Goal: Information Seeking & Learning: Understand process/instructions

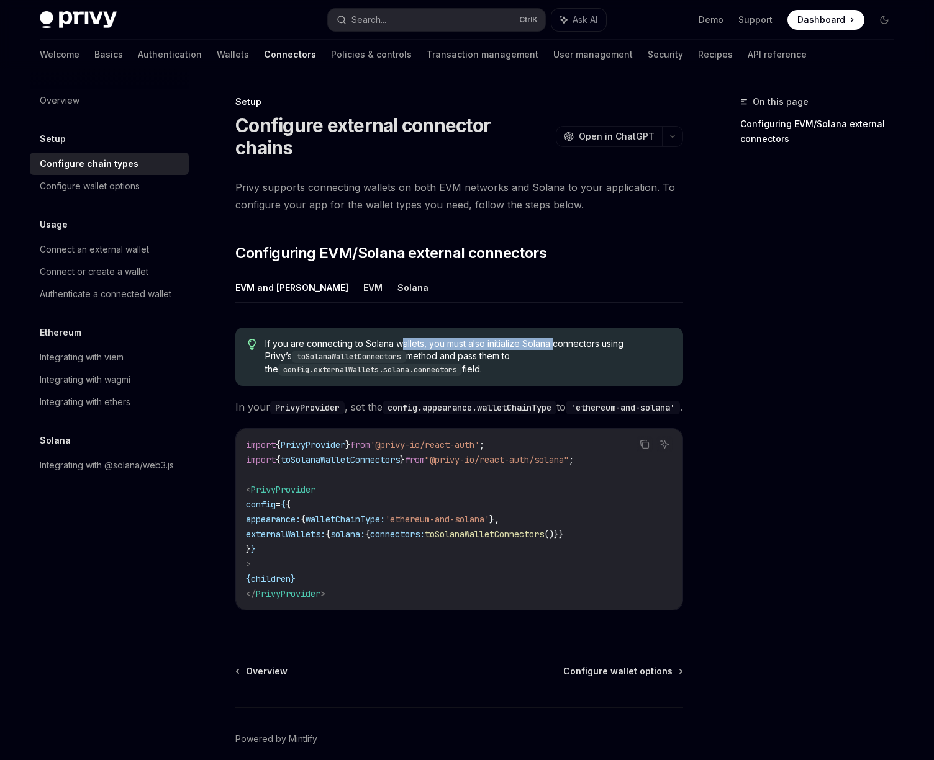
drag, startPoint x: 399, startPoint y: 340, endPoint x: 554, endPoint y: 346, distance: 155.9
click at [554, 346] on span "If you are connecting to Solana wallets, you must also initialize Solana connec…" at bounding box center [467, 357] width 405 height 38
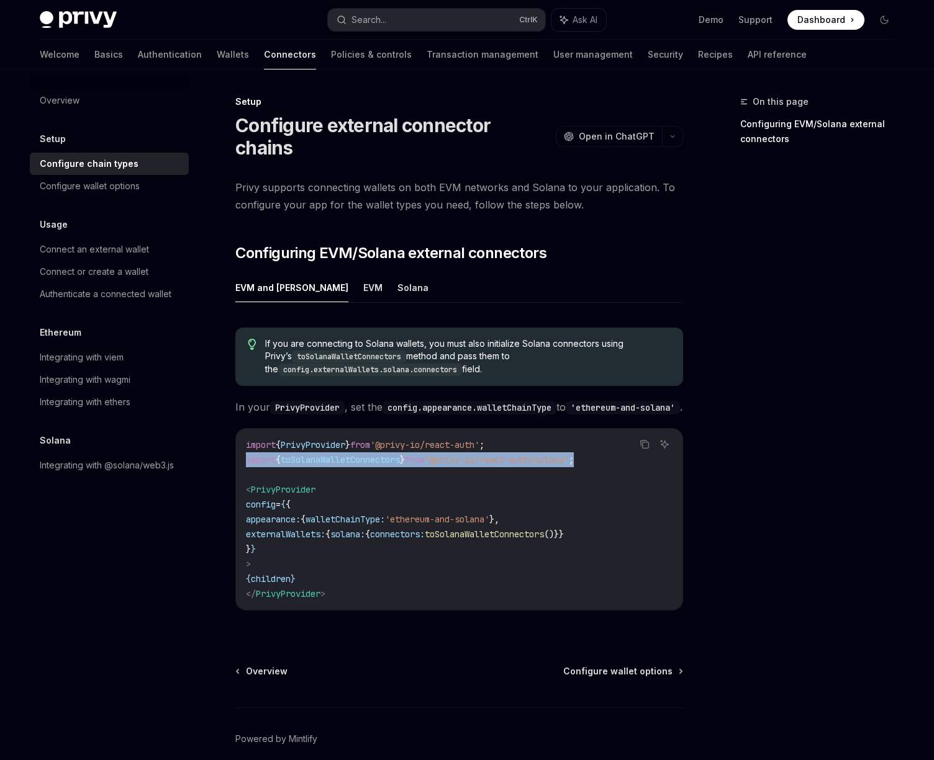
drag, startPoint x: 607, startPoint y: 476, endPoint x: 215, endPoint y: 480, distance: 392.4
click at [215, 480] on div "Setup Configure external connector chains OpenAI Open in ChatGPT OpenAI Open in…" at bounding box center [342, 454] width 685 height 721
copy span "import { toSolanaWalletConnectors } from "@privy-io/react-auth/solana" ;"
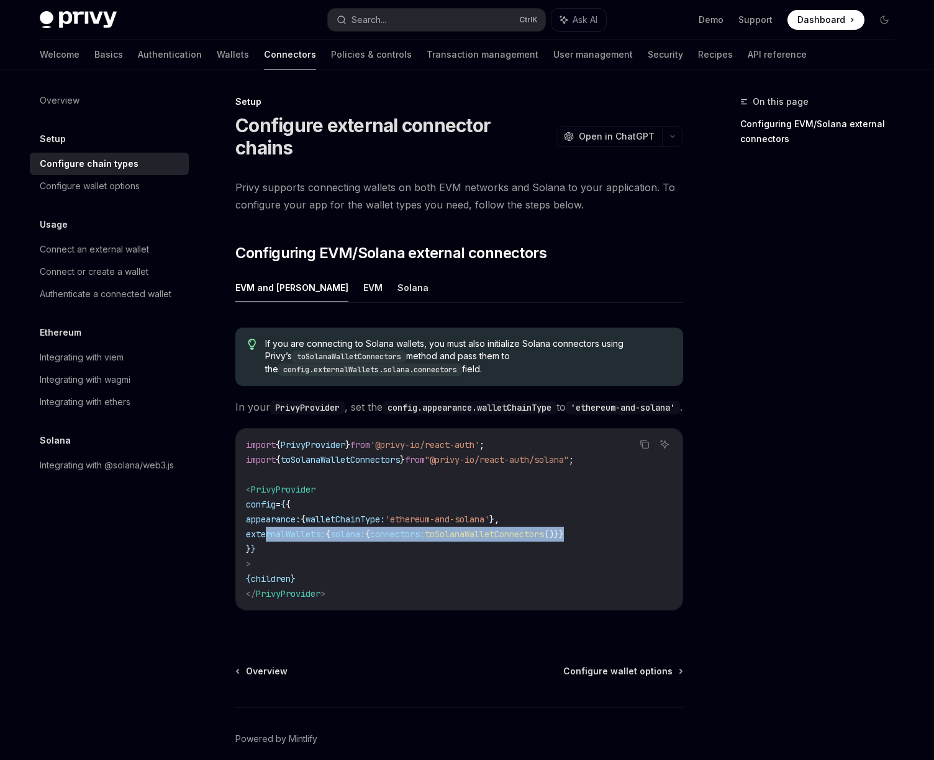
drag, startPoint x: 628, startPoint y: 556, endPoint x: 266, endPoint y: 548, distance: 362.6
click at [266, 548] on code "import { PrivyProvider } from '@privy-io/react-auth' ; import { toSolanaWalletC…" at bounding box center [459, 520] width 426 height 164
copy span "externalWallets: { solana: { connectors: toSolanaWalletConnectors ()}}"
click at [217, 63] on link "Wallets" at bounding box center [233, 55] width 32 height 30
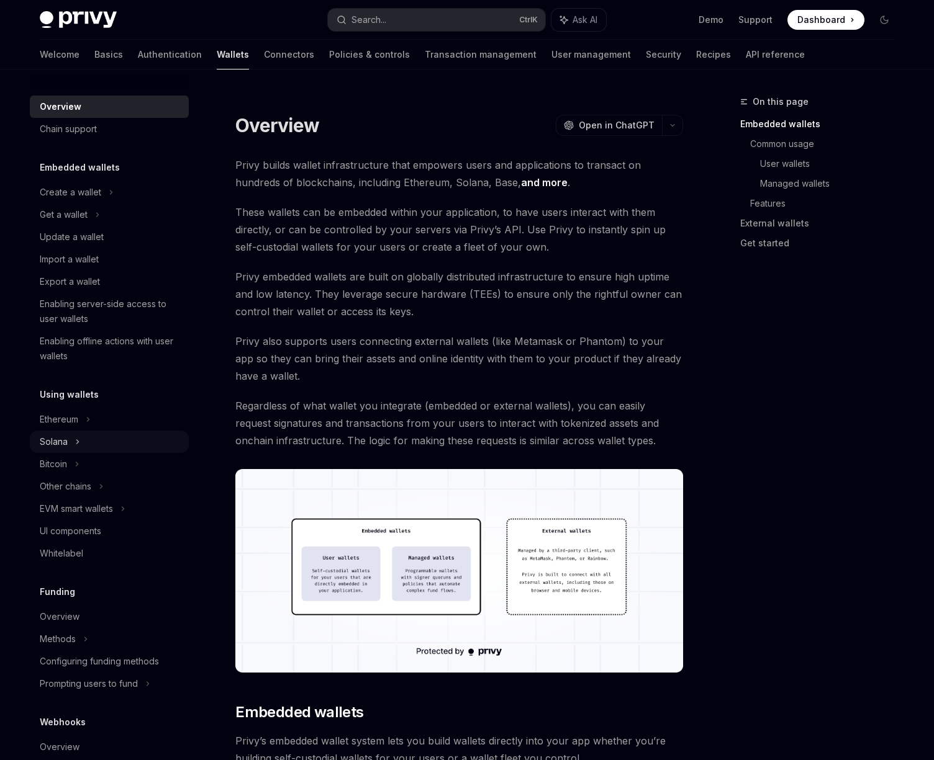
click at [95, 222] on icon at bounding box center [97, 214] width 5 height 15
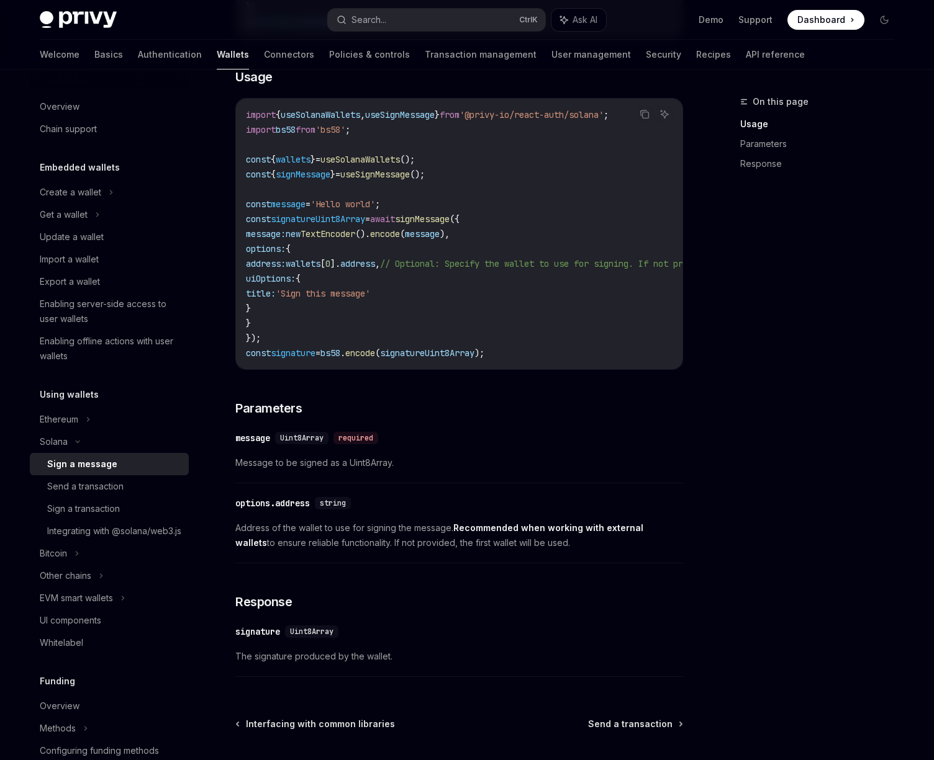
scroll to position [490, 0]
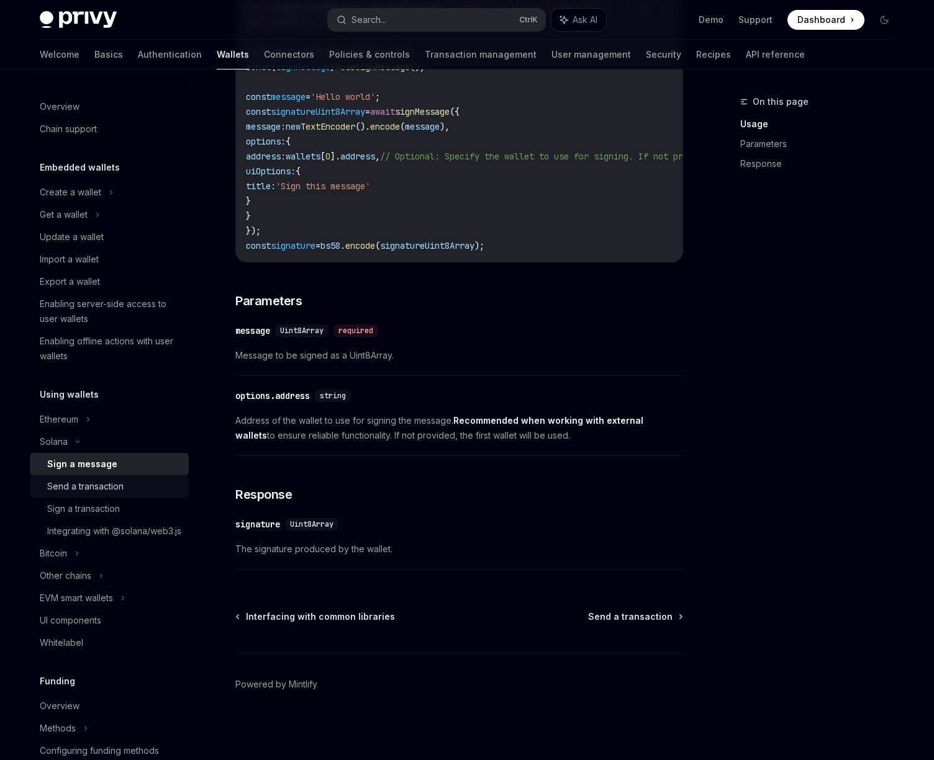
click at [138, 490] on div "Send a transaction" at bounding box center [114, 486] width 134 height 15
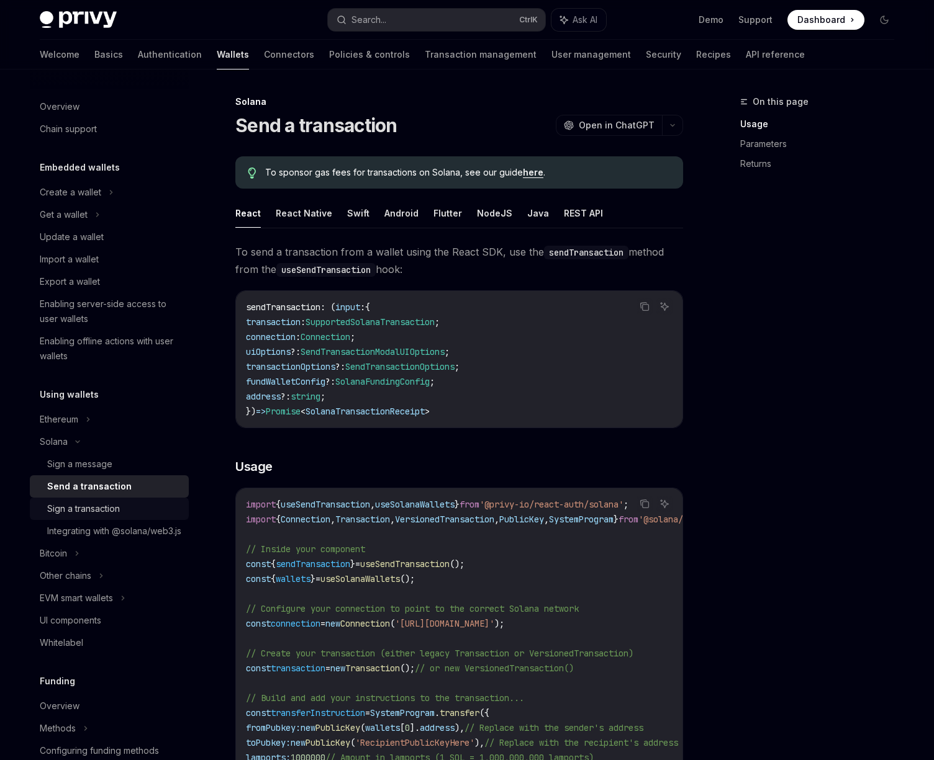
click at [107, 510] on div "Sign a transaction" at bounding box center [83, 509] width 73 height 15
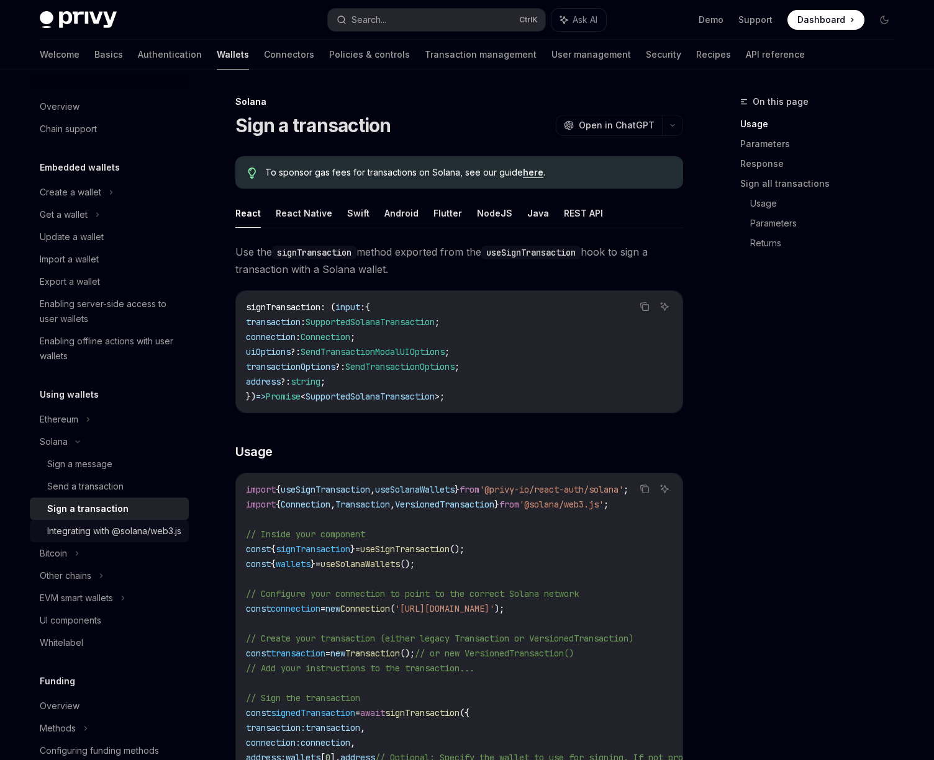
click at [82, 539] on div "Integrating with @solana/web3.js" at bounding box center [114, 531] width 134 height 15
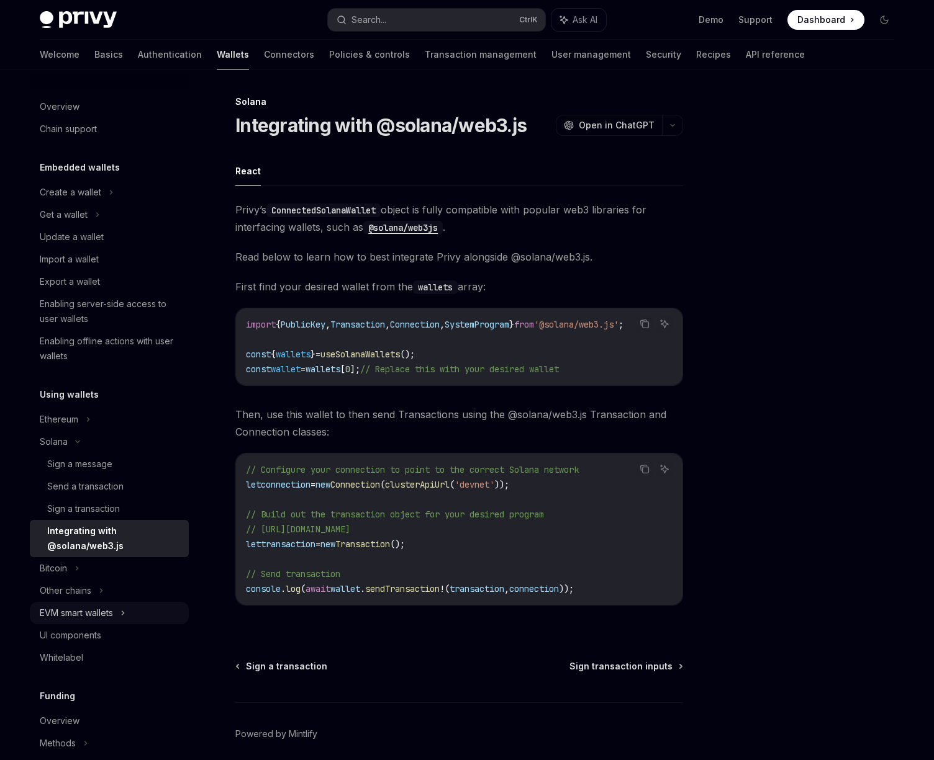
click at [93, 610] on div "EVM smart wallets" at bounding box center [76, 613] width 73 height 15
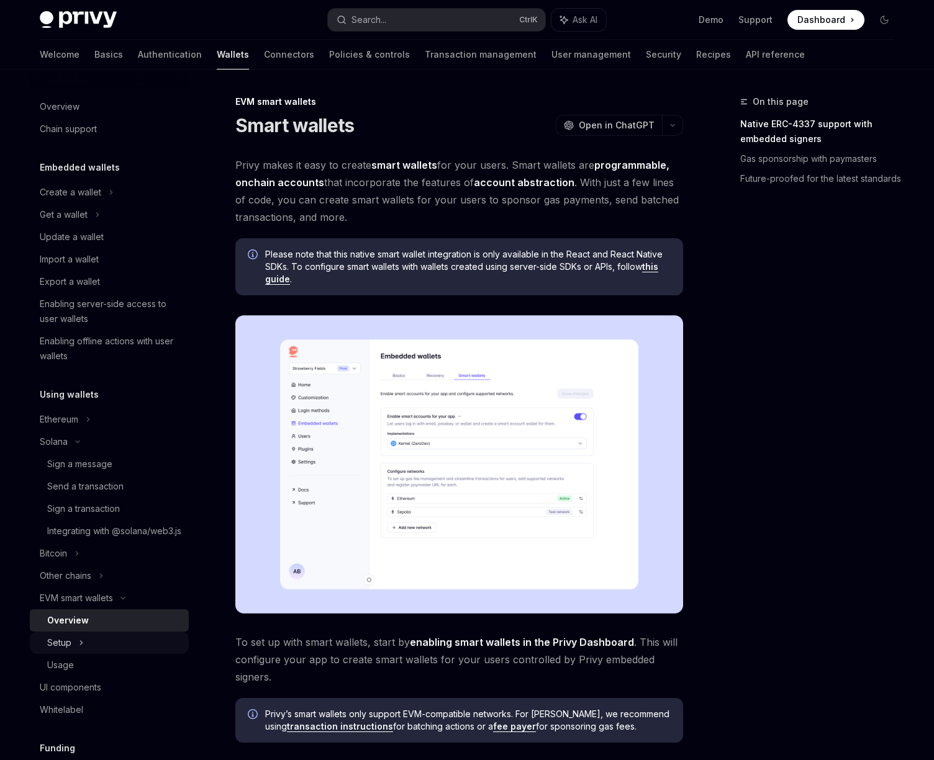
click at [96, 654] on div "Setup" at bounding box center [109, 643] width 159 height 22
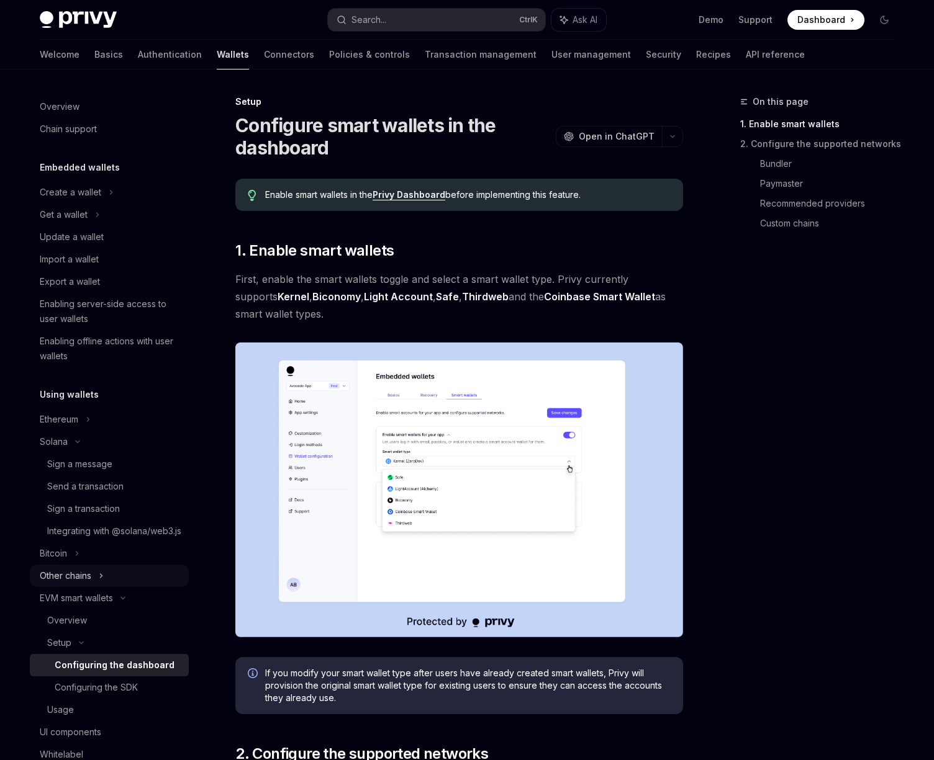
click at [96, 587] on div "Other chains" at bounding box center [109, 576] width 159 height 22
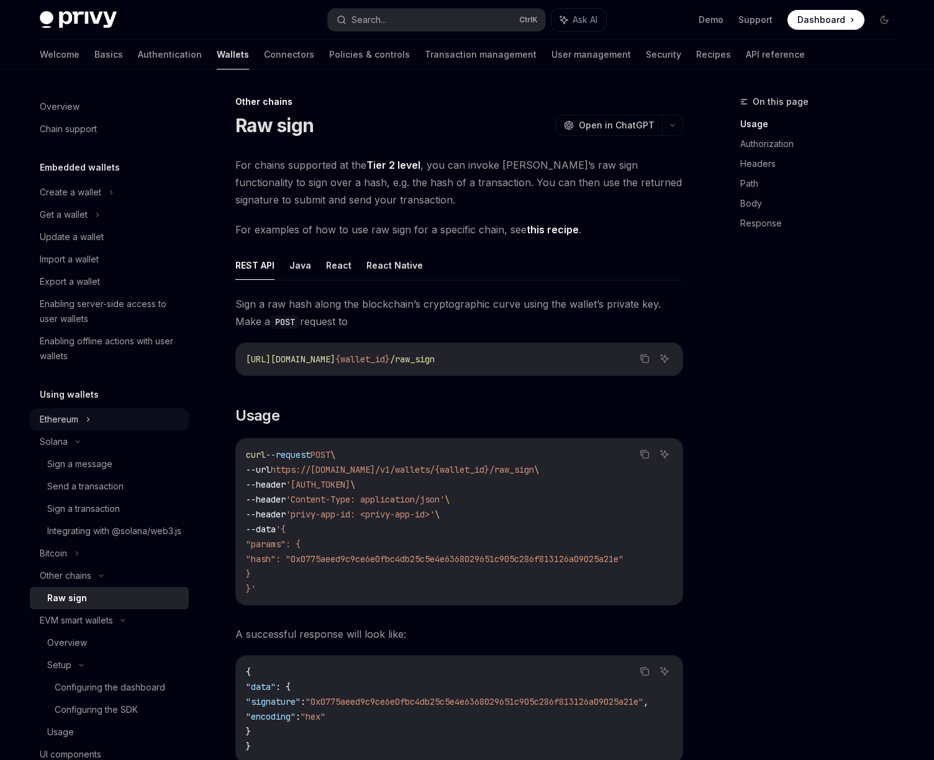
click at [115, 204] on div "Ethereum" at bounding box center [109, 192] width 159 height 22
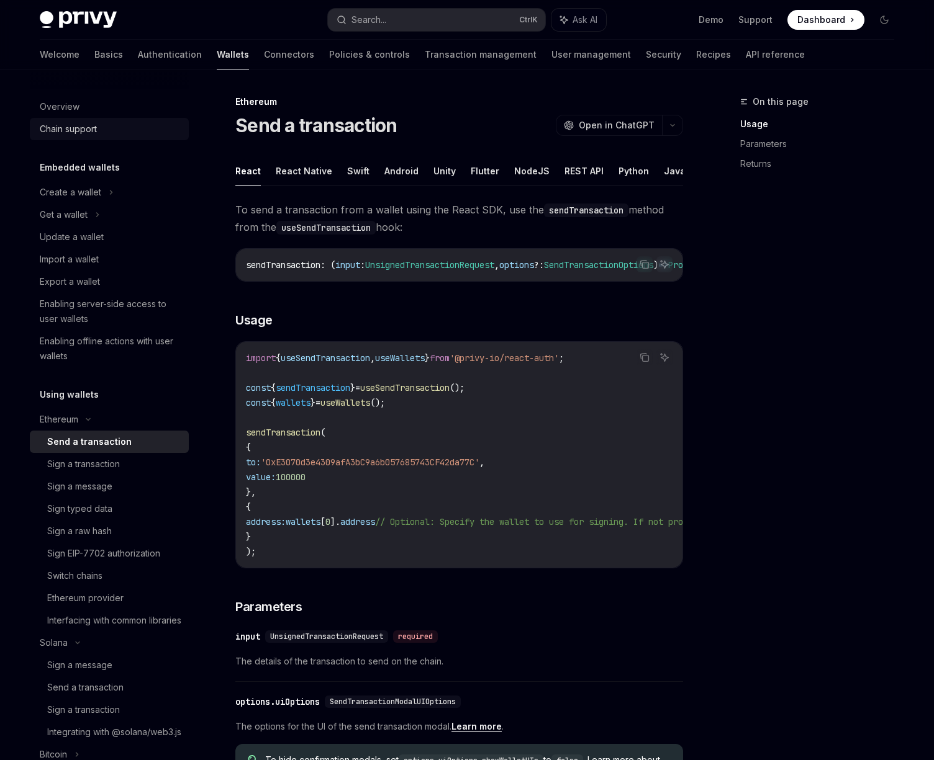
click at [68, 124] on div "Chain support" at bounding box center [68, 129] width 57 height 15
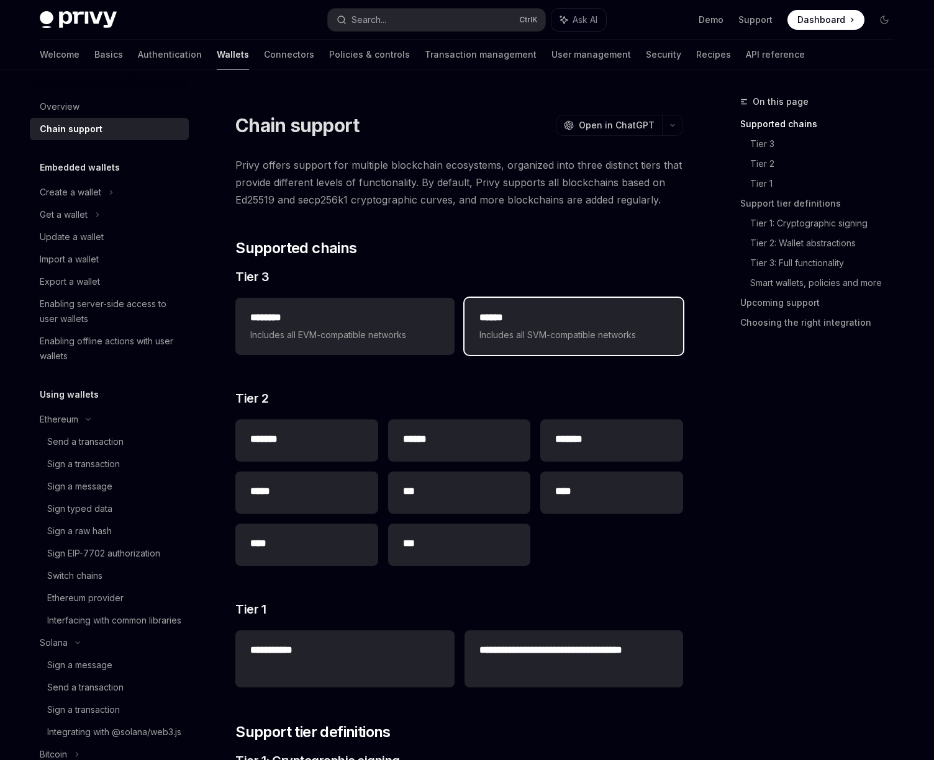
click at [480, 336] on span "Includes all SVM-compatible networks" at bounding box center [573, 335] width 189 height 15
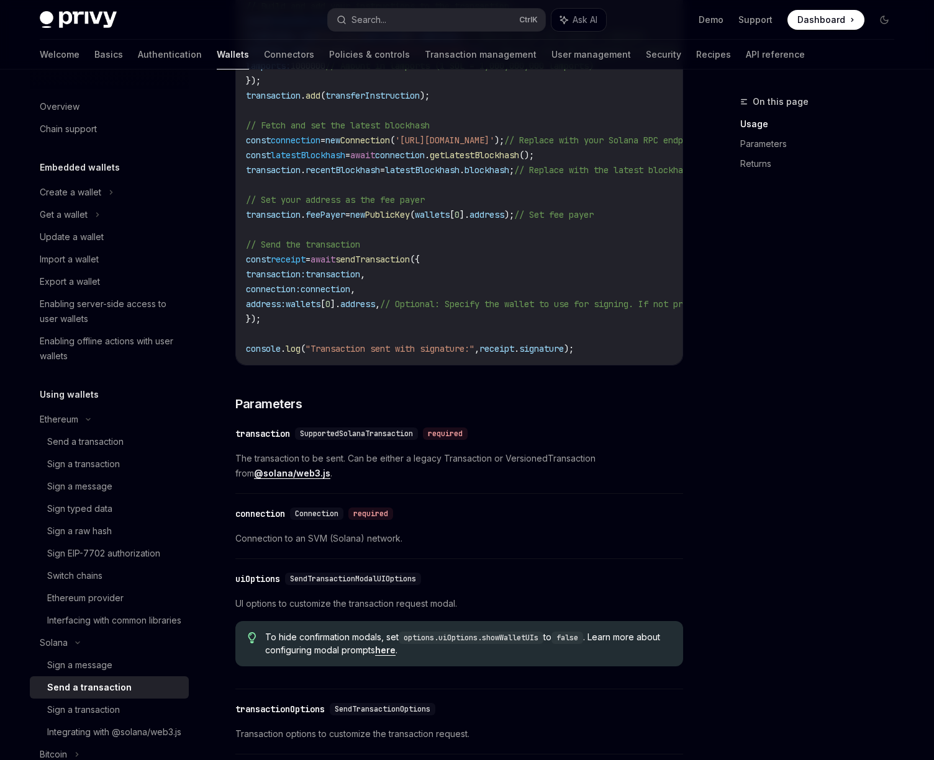
scroll to position [559, 0]
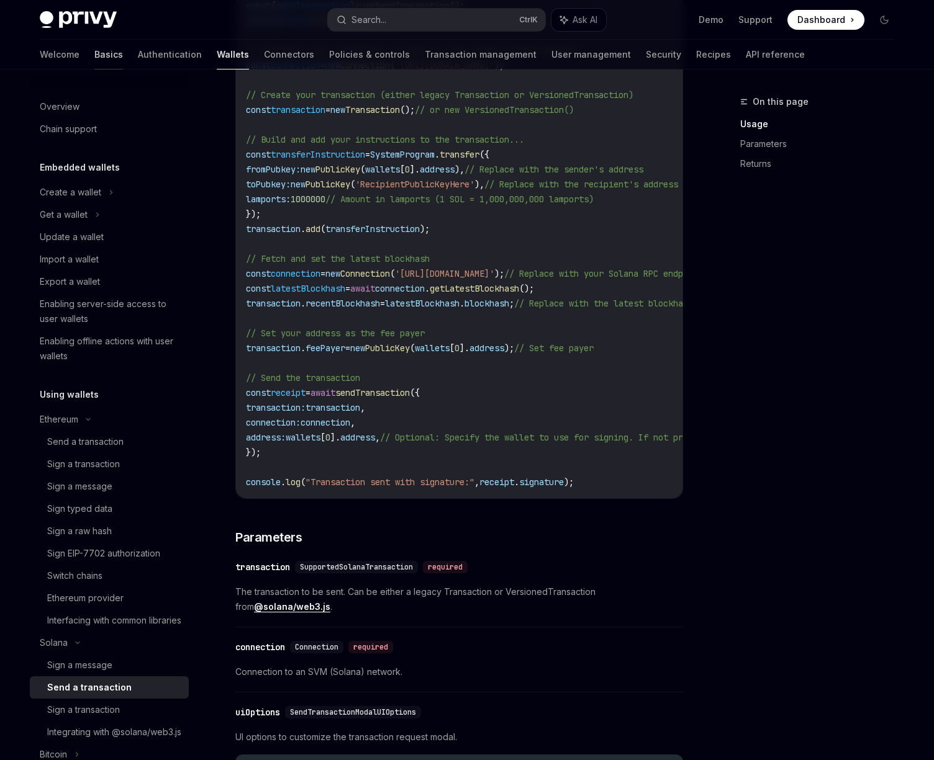
click at [94, 58] on link "Basics" at bounding box center [108, 55] width 29 height 30
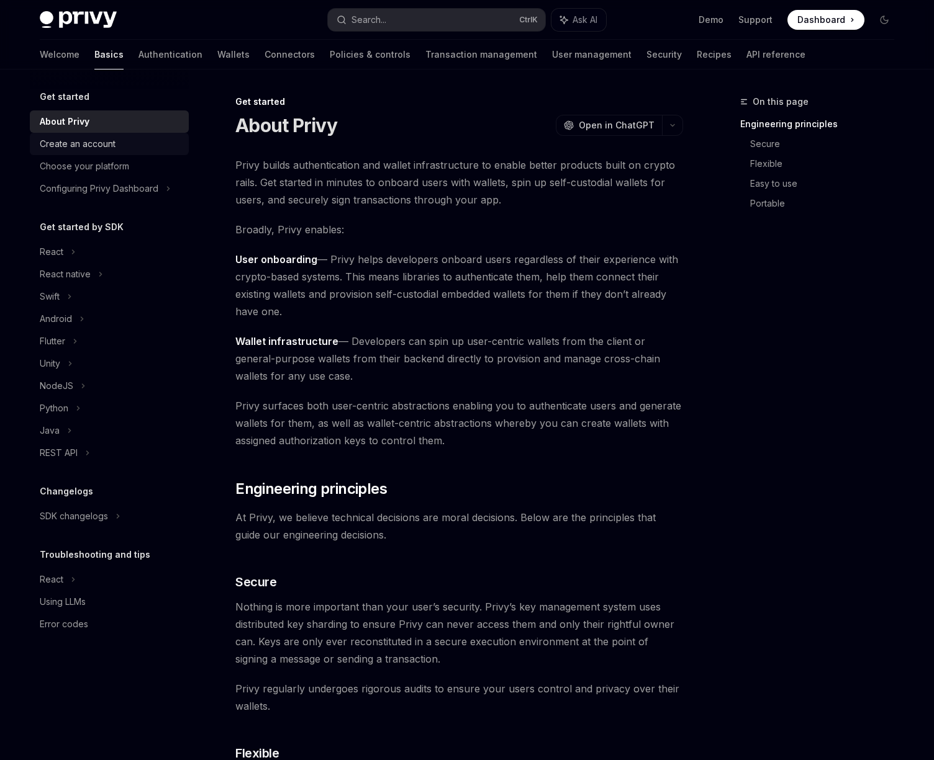
click at [94, 150] on div "Create an account" at bounding box center [78, 144] width 76 height 15
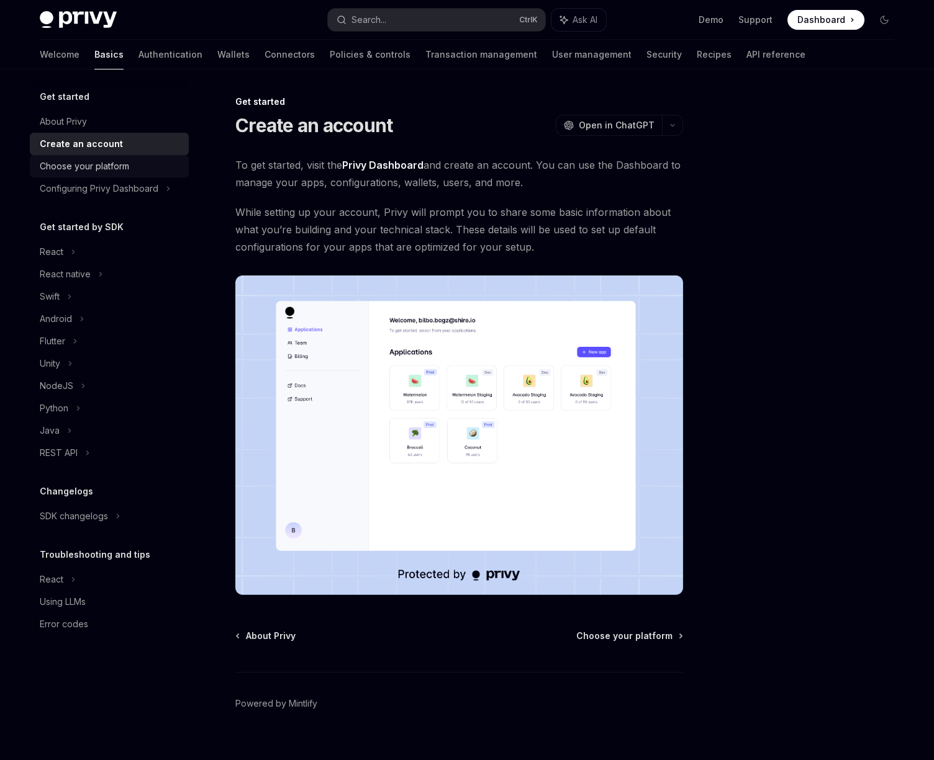
click at [86, 164] on div "Choose your platform" at bounding box center [84, 166] width 89 height 15
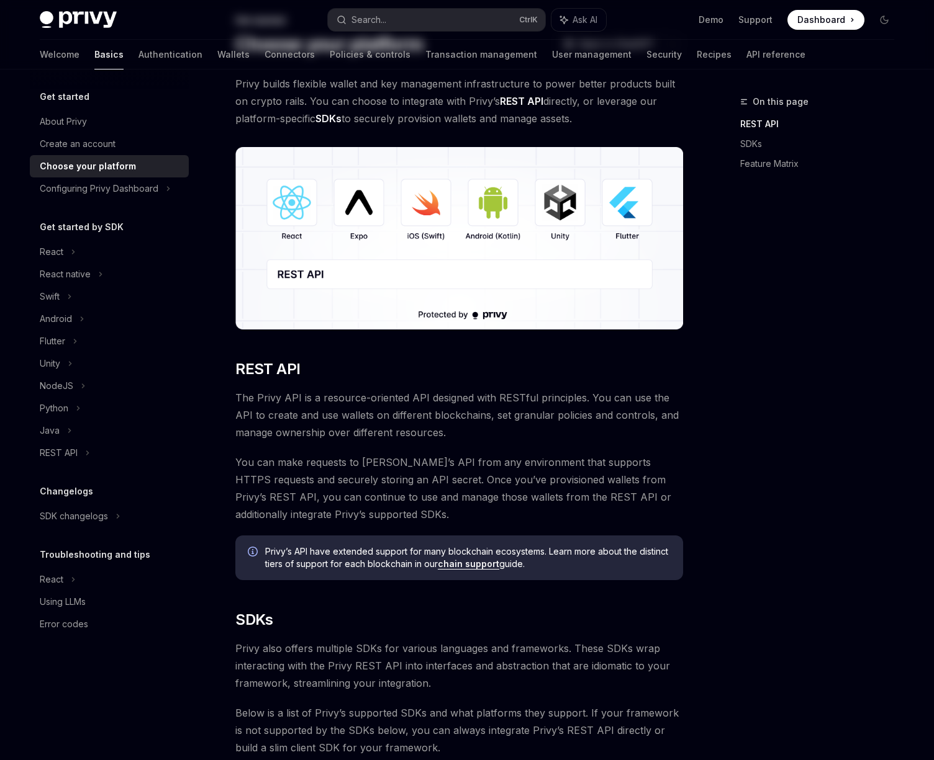
scroll to position [112, 0]
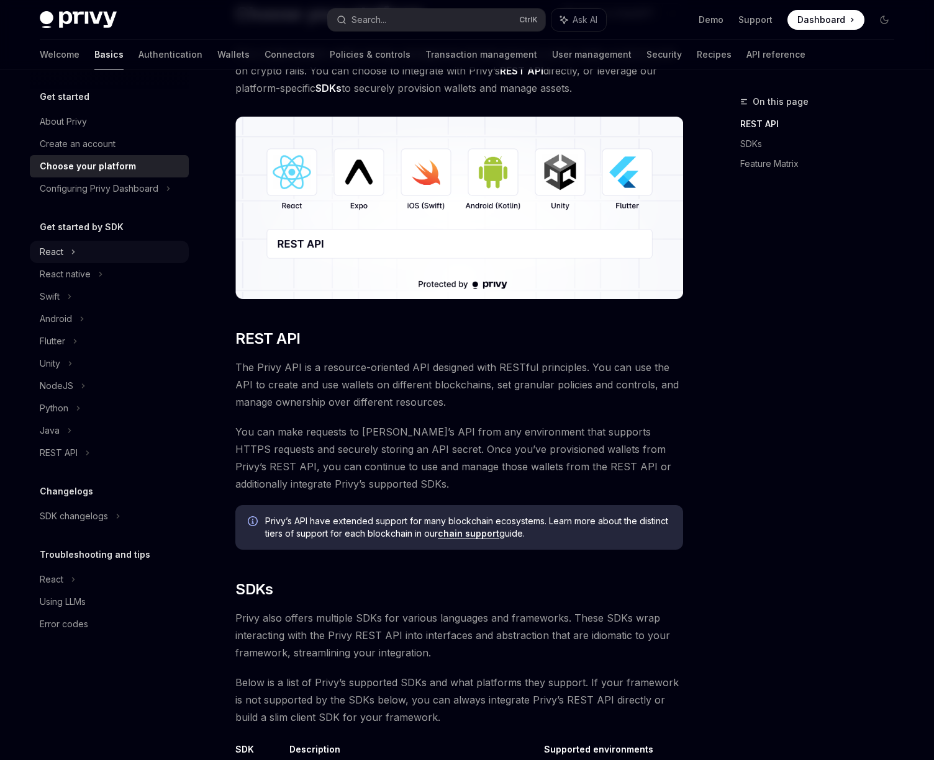
click at [137, 259] on div "React" at bounding box center [109, 252] width 159 height 22
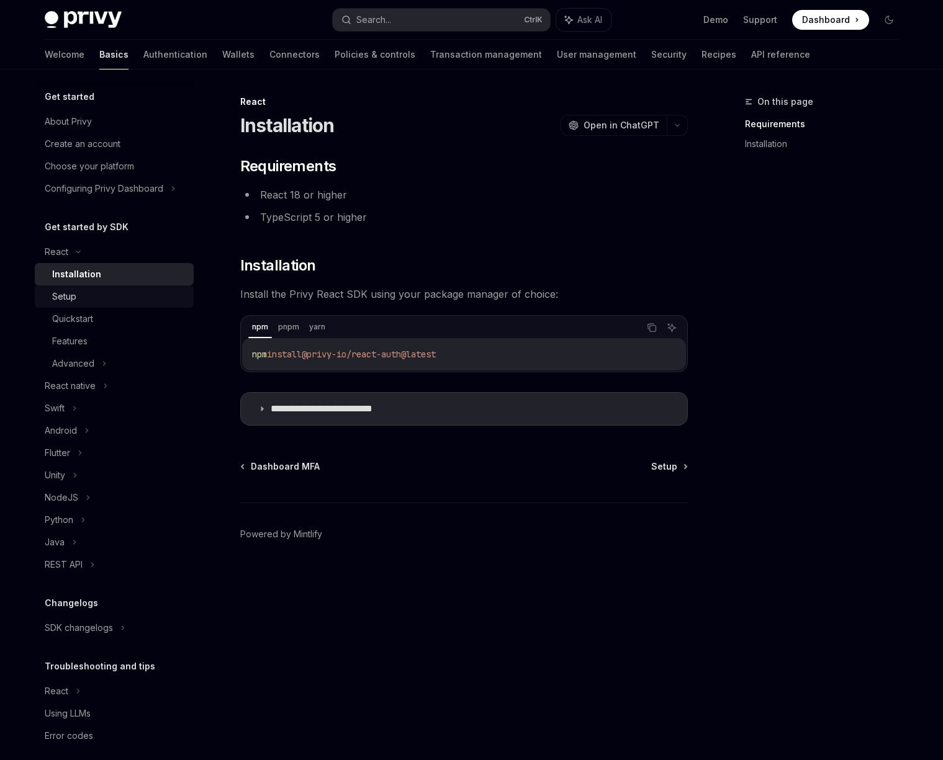
click at [94, 299] on div "Setup" at bounding box center [119, 296] width 134 height 15
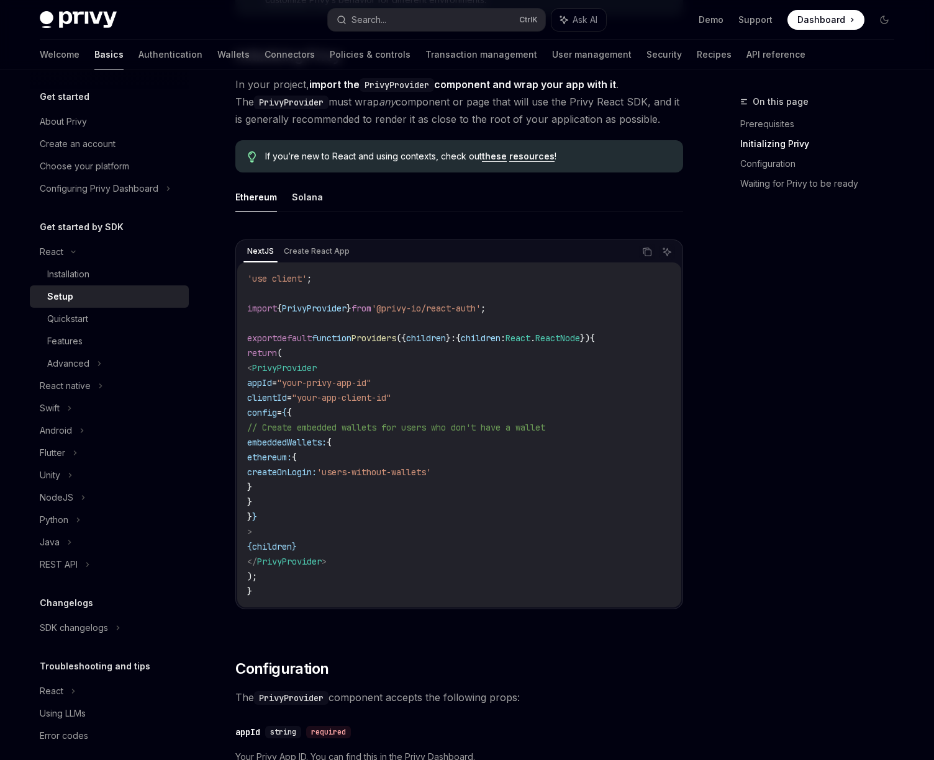
scroll to position [223, 0]
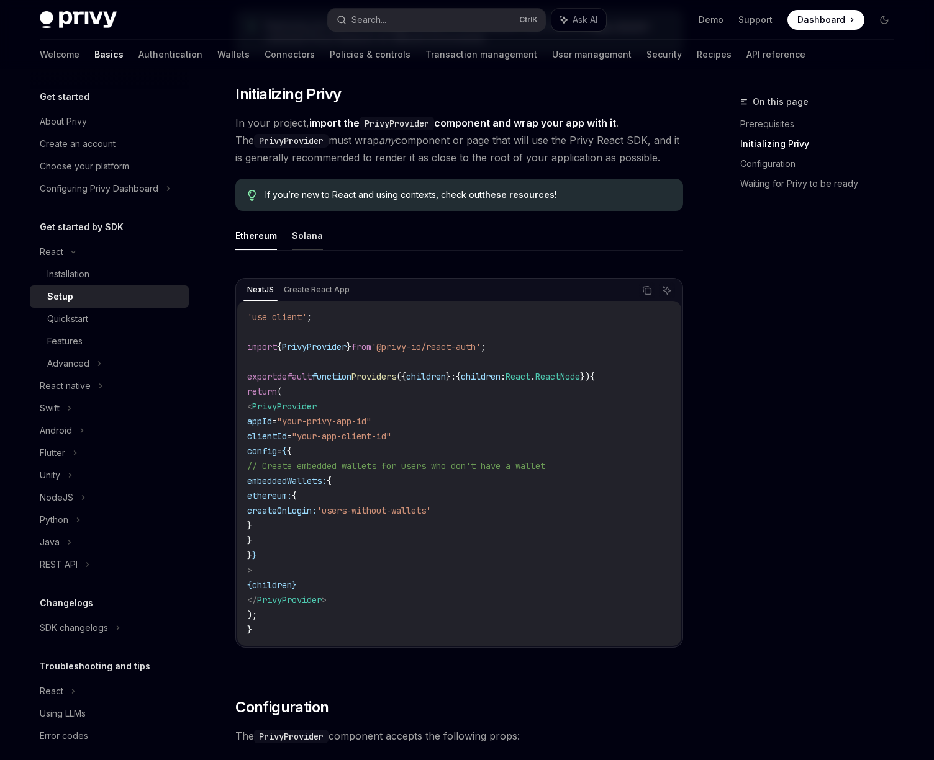
click at [305, 237] on button "Solana" at bounding box center [307, 235] width 31 height 29
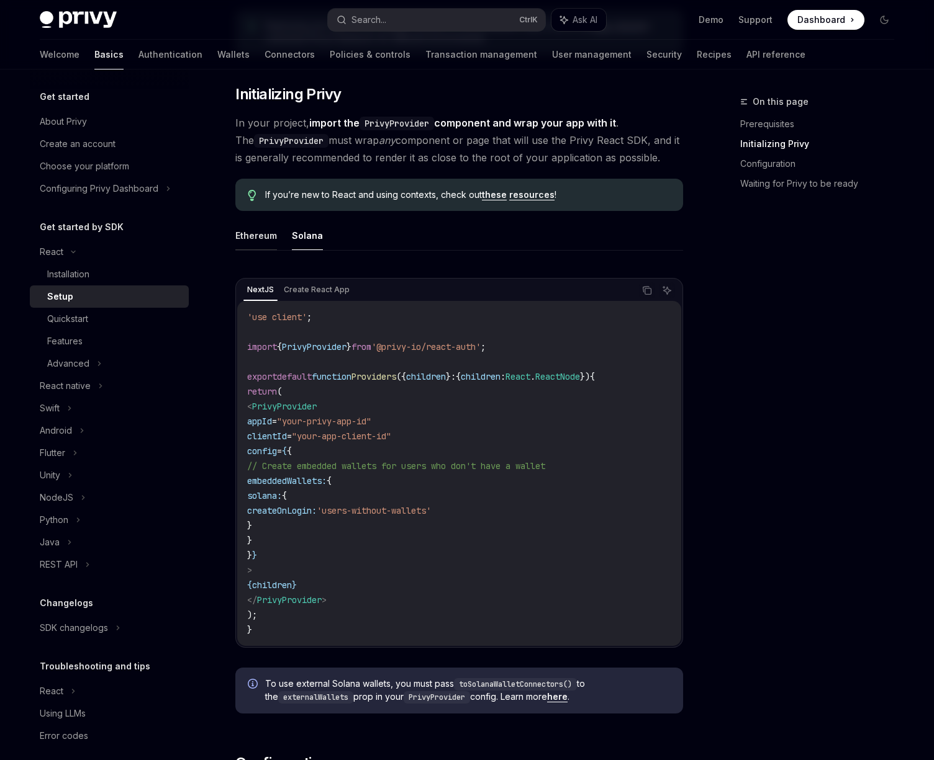
click at [249, 238] on button "Ethereum" at bounding box center [256, 235] width 42 height 29
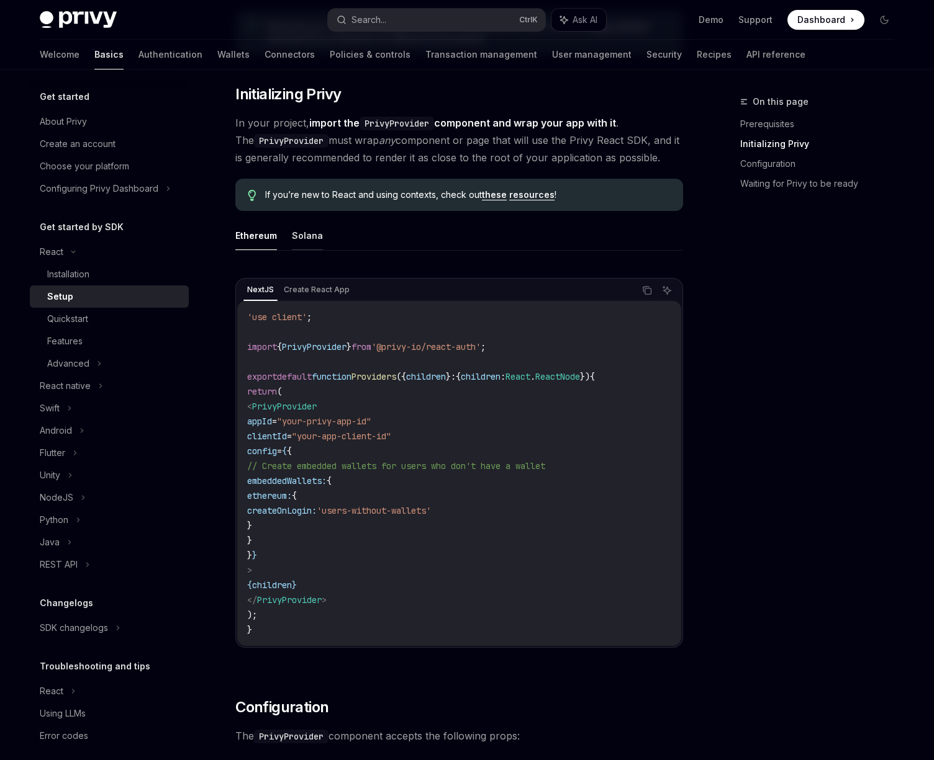
click at [301, 238] on button "Solana" at bounding box center [307, 235] width 31 height 29
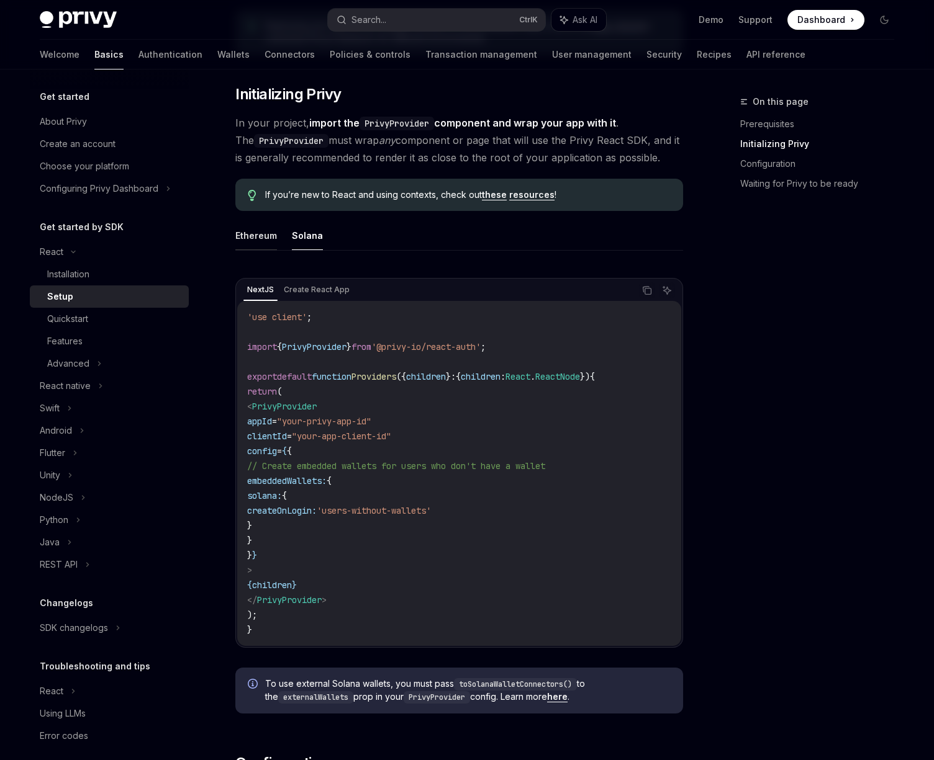
click at [259, 245] on button "Ethereum" at bounding box center [256, 235] width 42 height 29
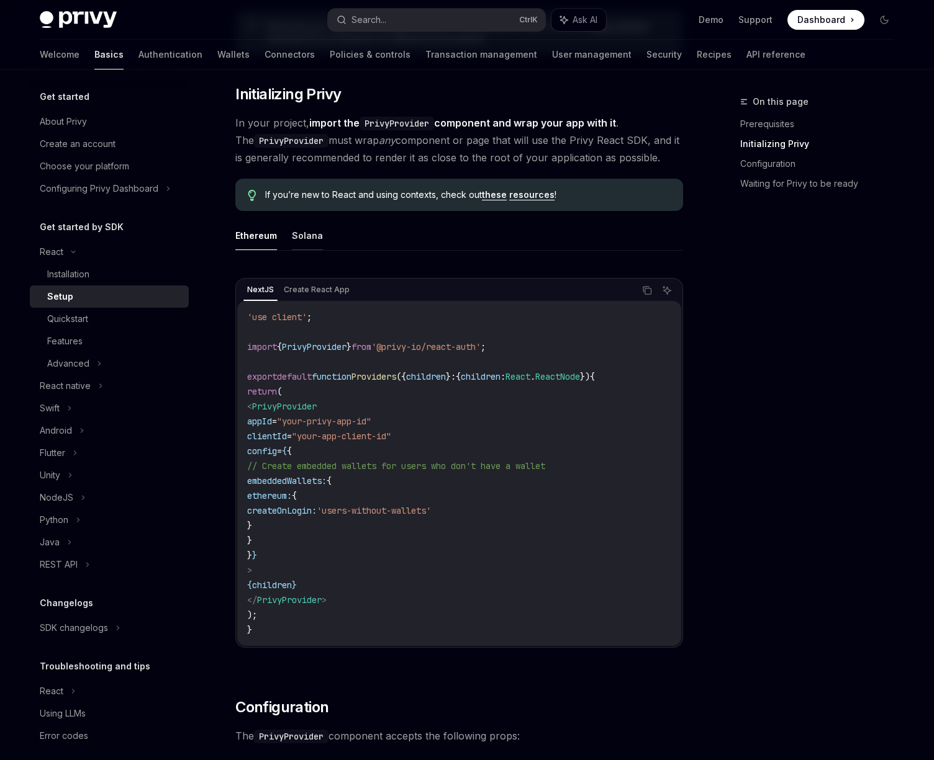
click at [304, 234] on button "Solana" at bounding box center [307, 235] width 31 height 29
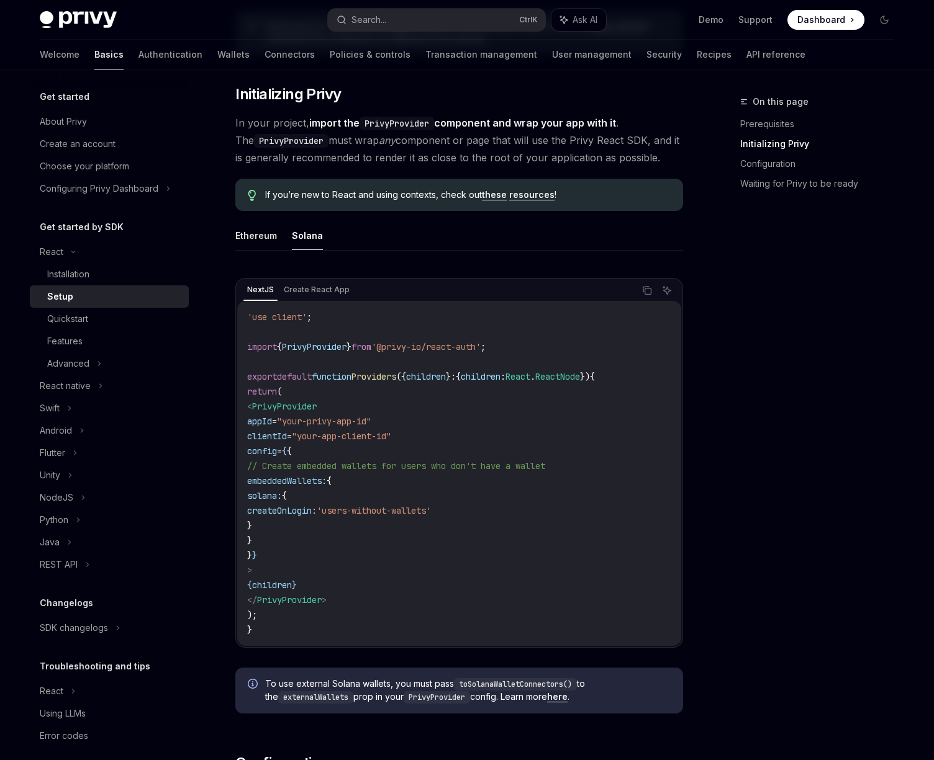
click at [103, 312] on div "Quickstart" at bounding box center [114, 319] width 134 height 15
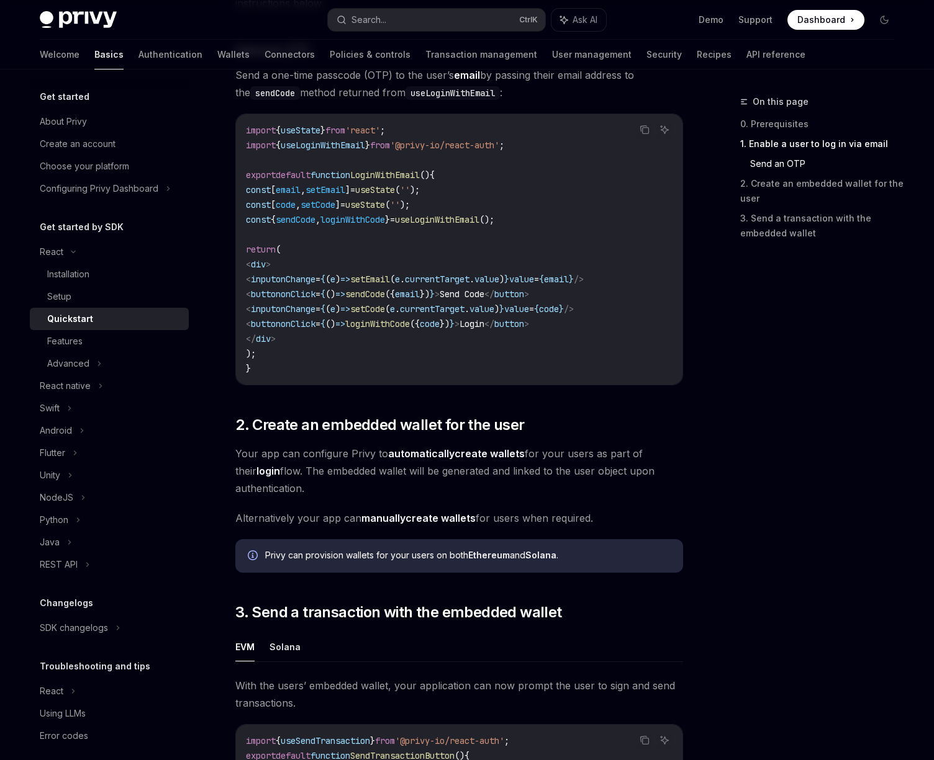
scroll to position [559, 0]
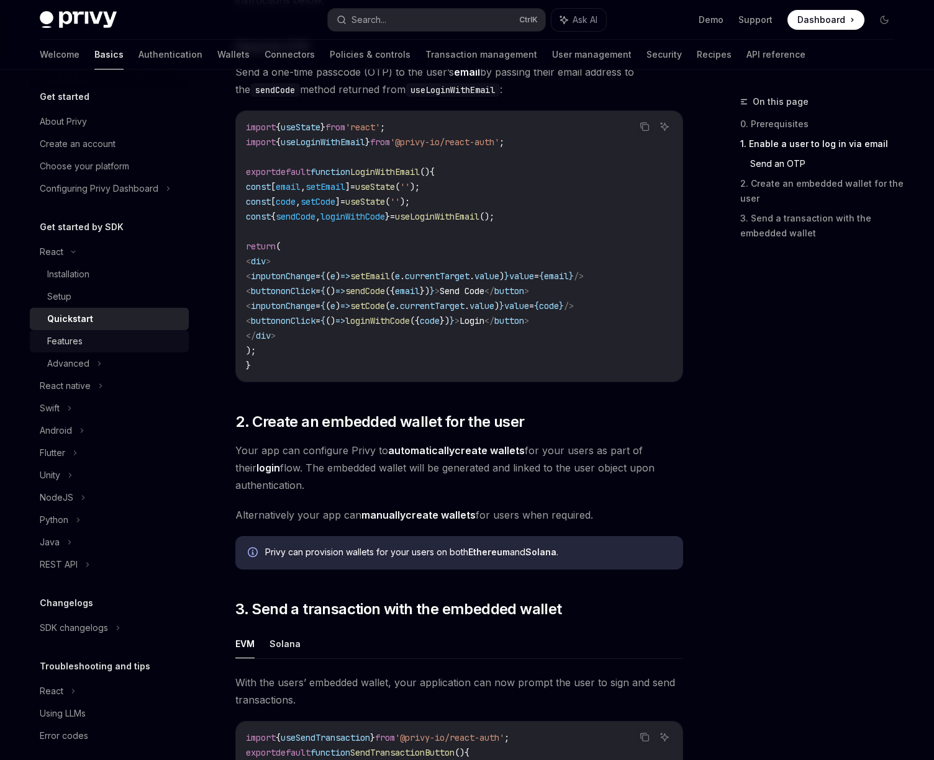
click at [107, 334] on div "Features" at bounding box center [114, 341] width 134 height 15
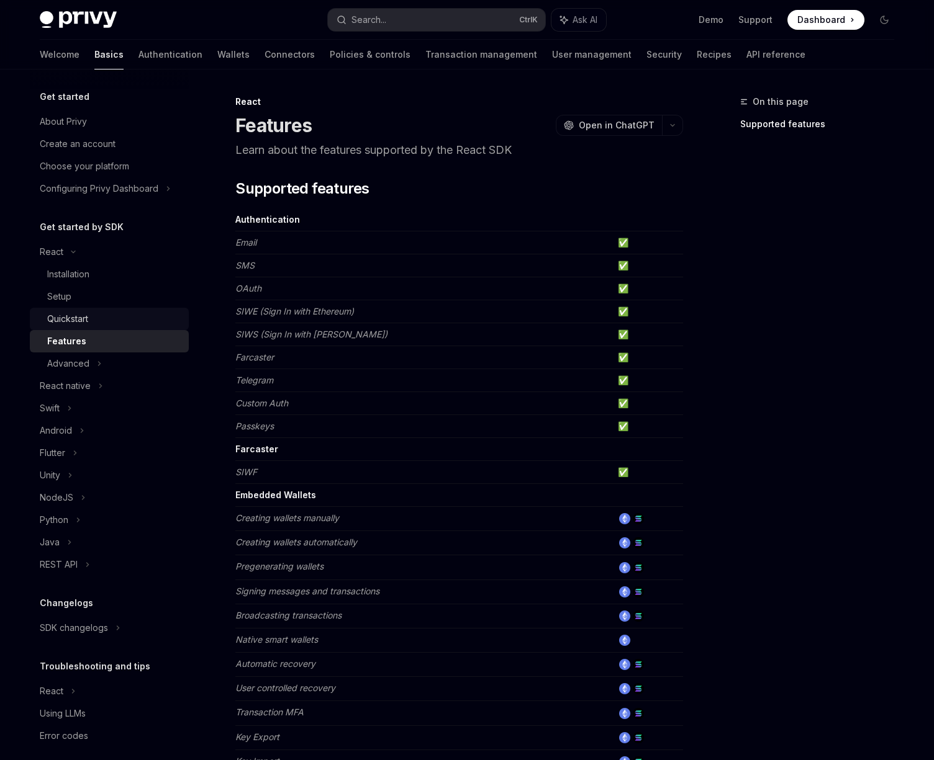
click at [117, 312] on div "Quickstart" at bounding box center [114, 319] width 134 height 15
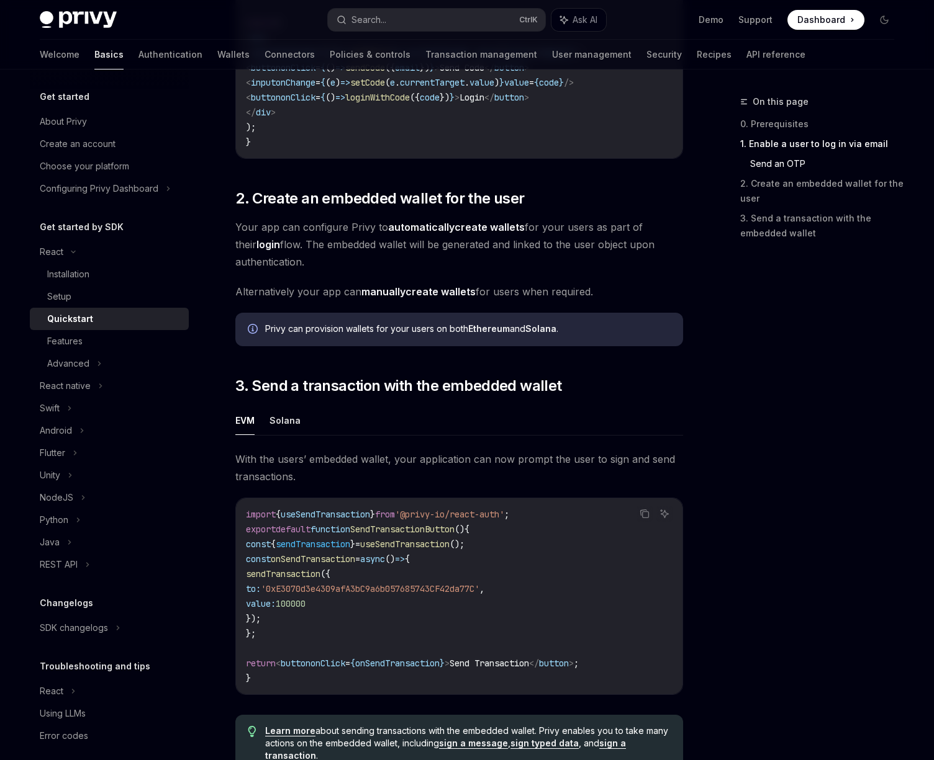
scroll to position [1040, 0]
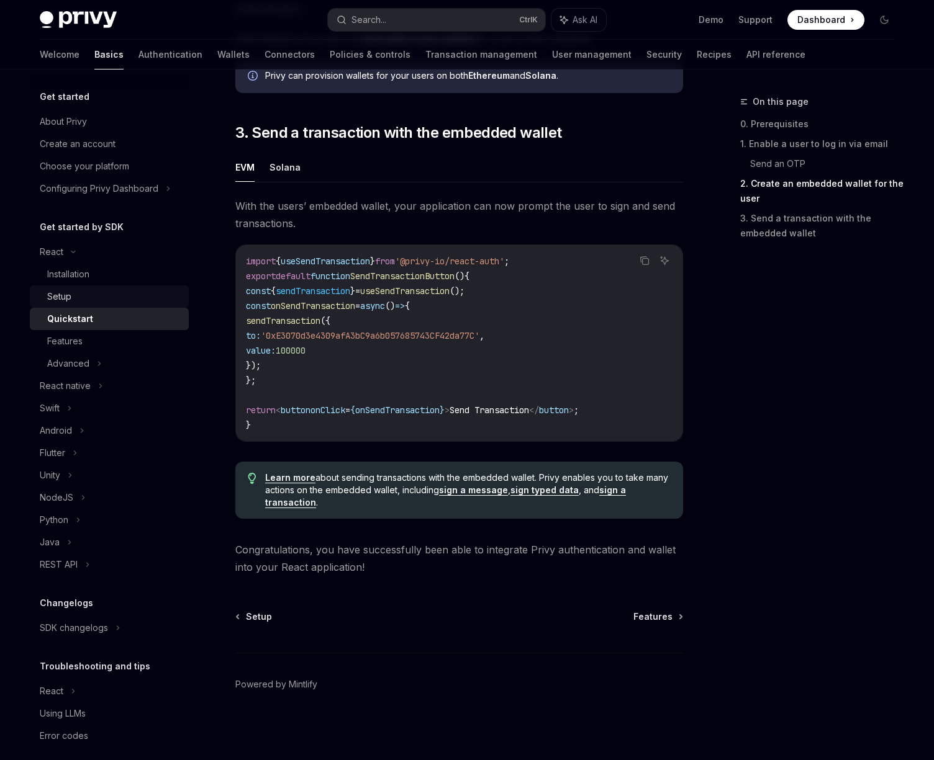
click at [110, 295] on div "Setup" at bounding box center [114, 296] width 134 height 15
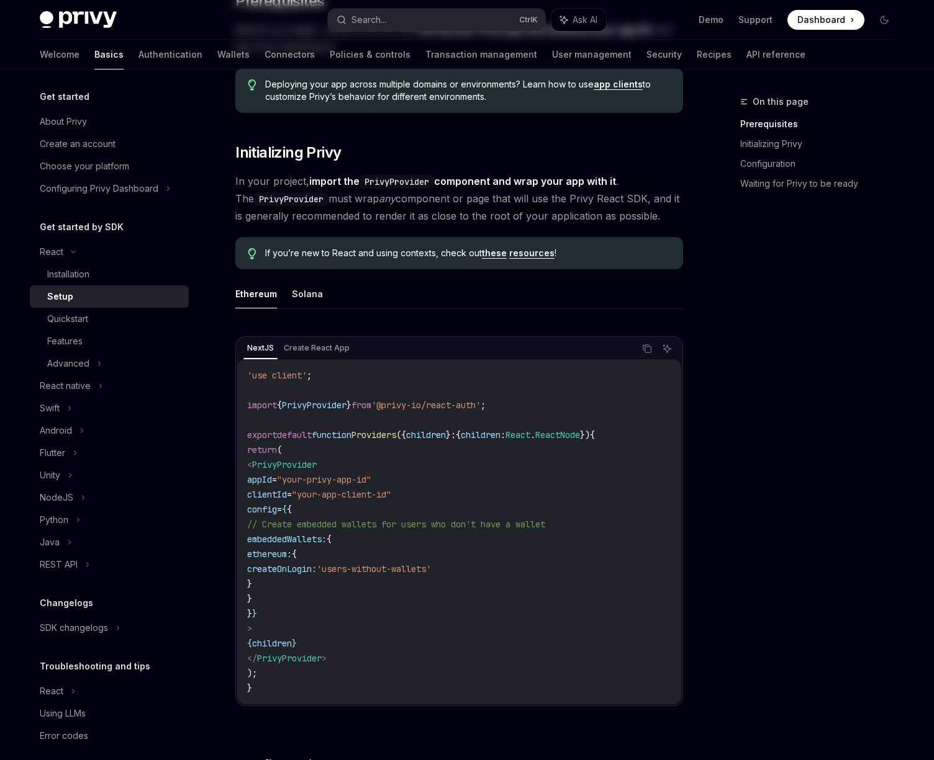
scroll to position [335, 0]
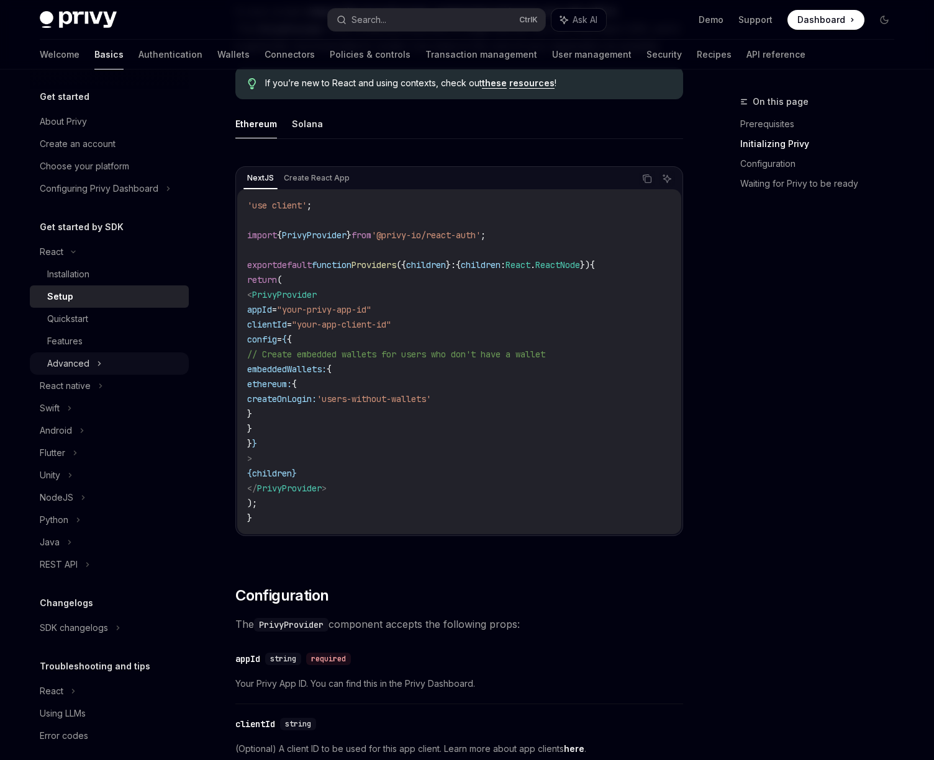
click at [84, 369] on div "Advanced" at bounding box center [68, 363] width 42 height 15
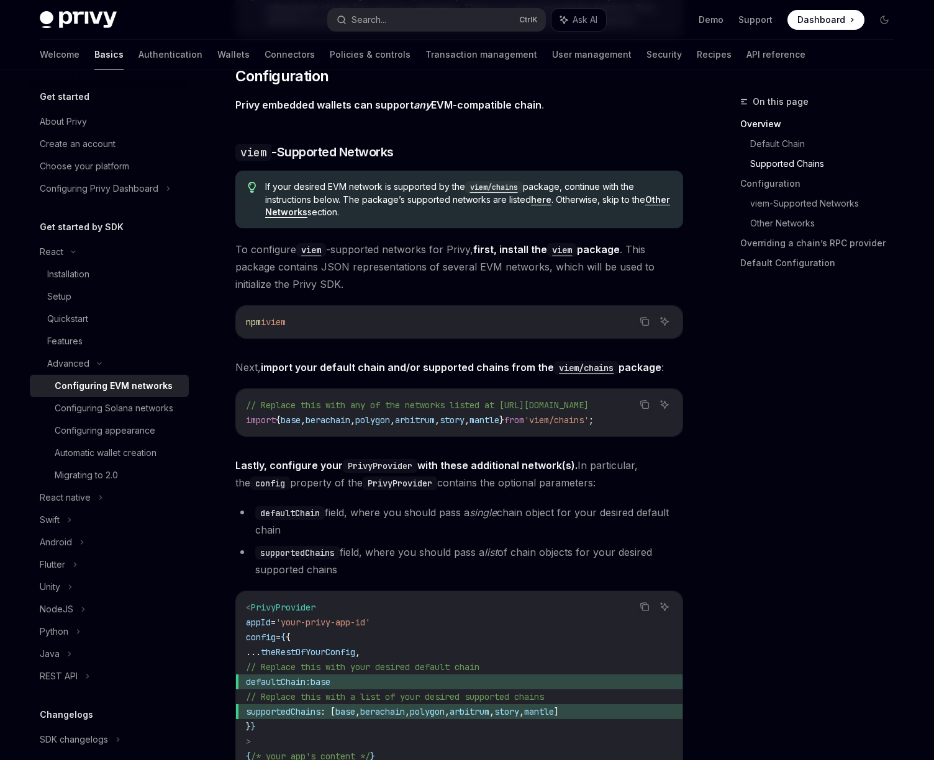
scroll to position [1229, 0]
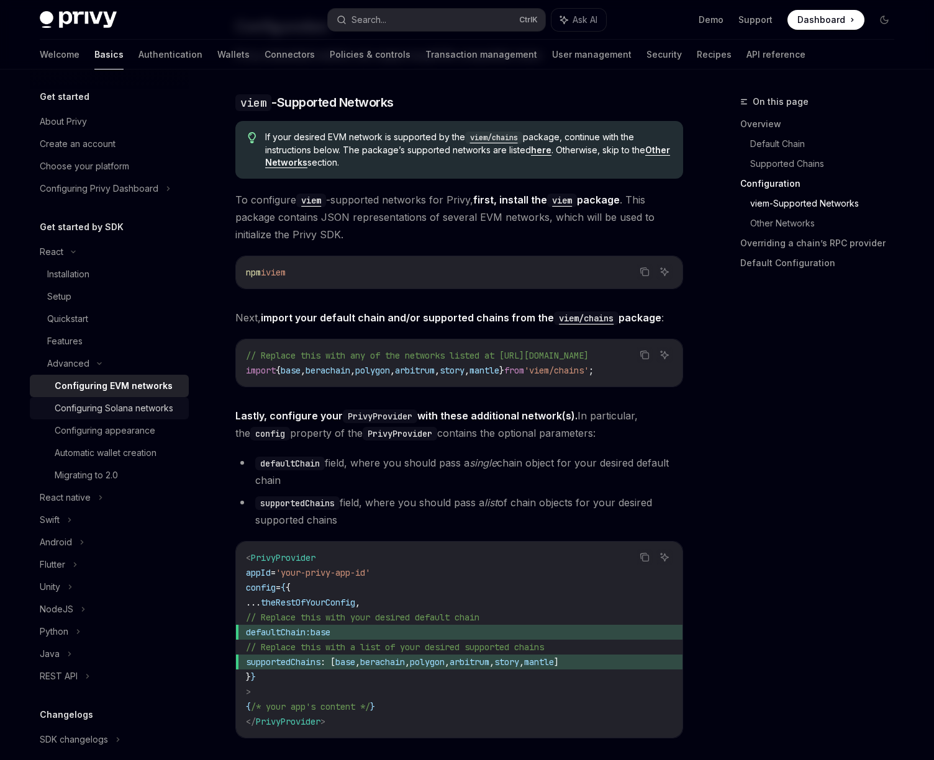
click at [110, 408] on div "Configuring Solana networks" at bounding box center [114, 408] width 119 height 15
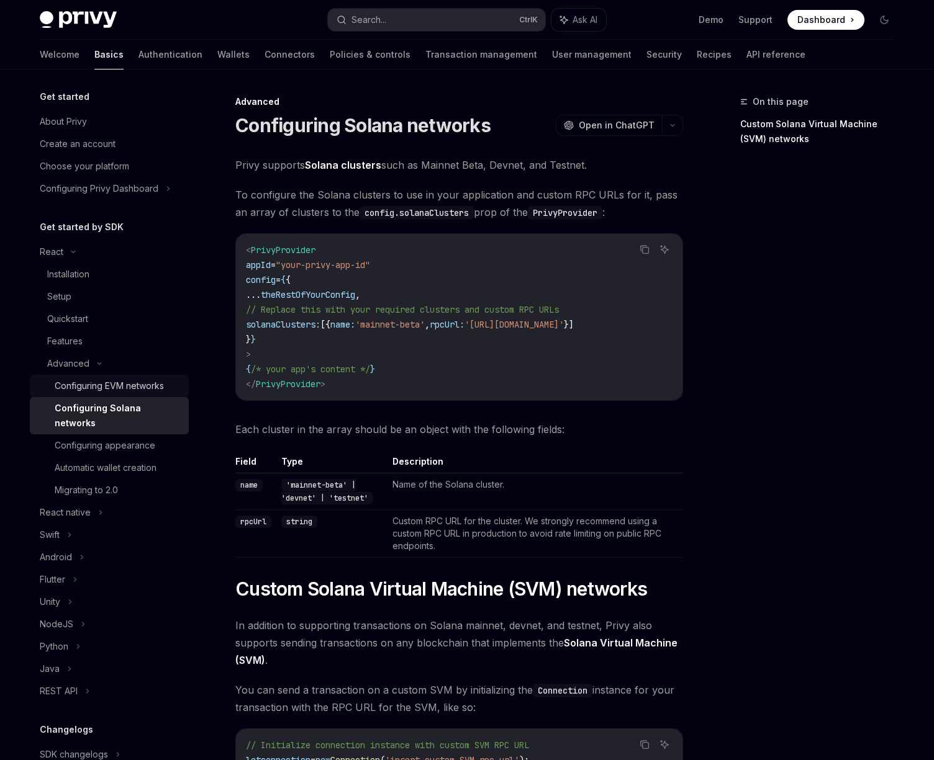
click at [164, 382] on div "Configuring EVM networks" at bounding box center [109, 386] width 109 height 15
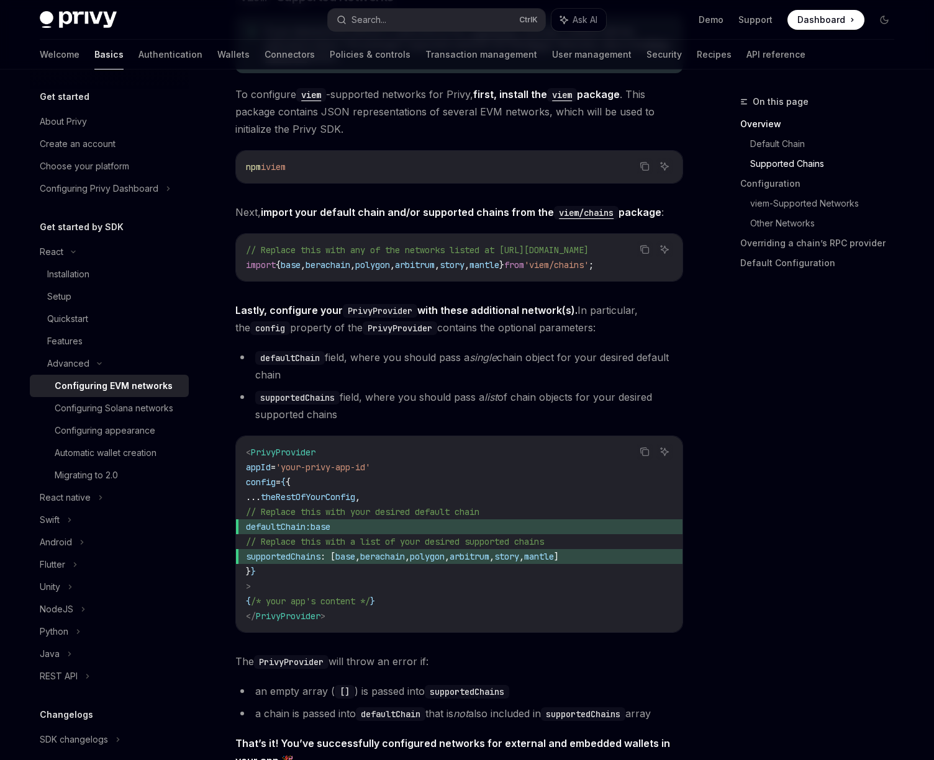
scroll to position [1341, 0]
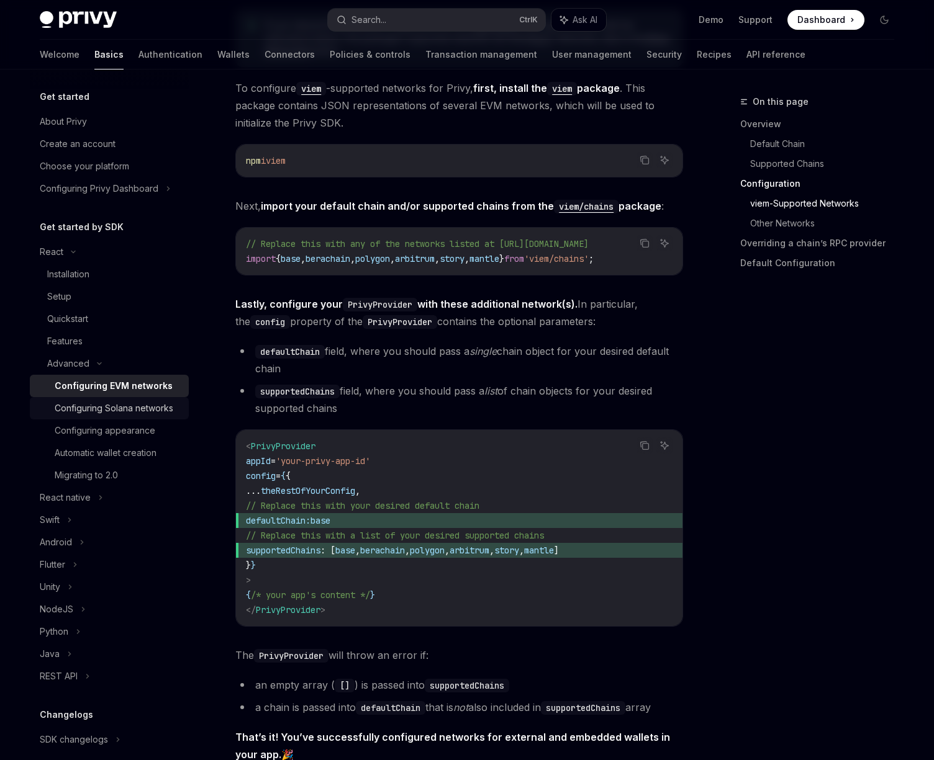
click at [158, 413] on div "Configuring Solana networks" at bounding box center [114, 408] width 119 height 15
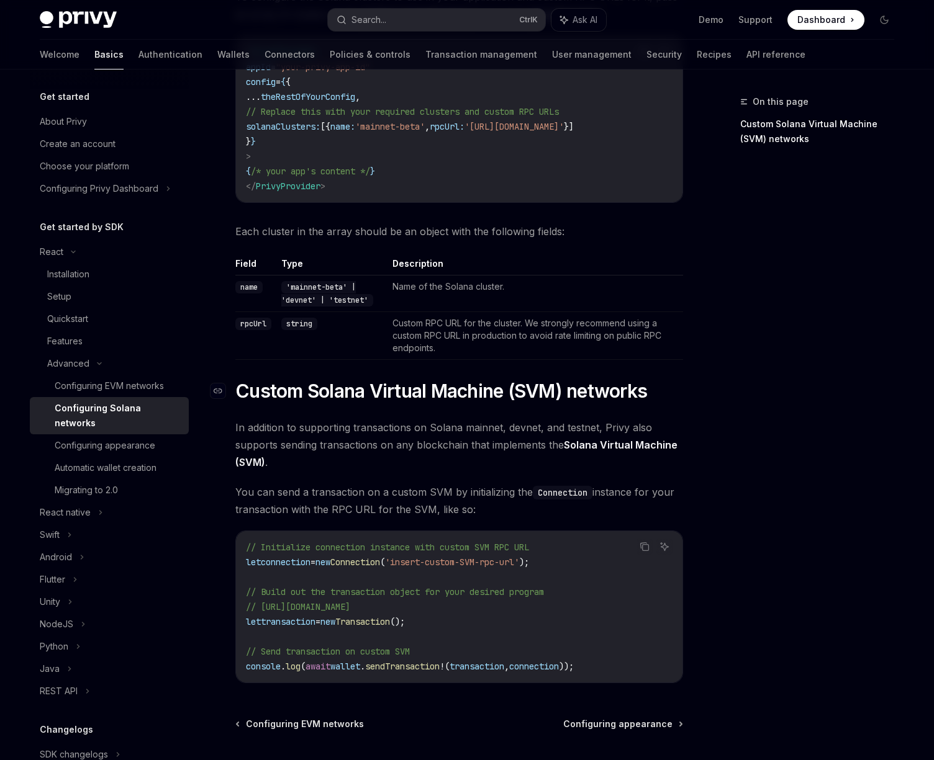
scroll to position [87, 0]
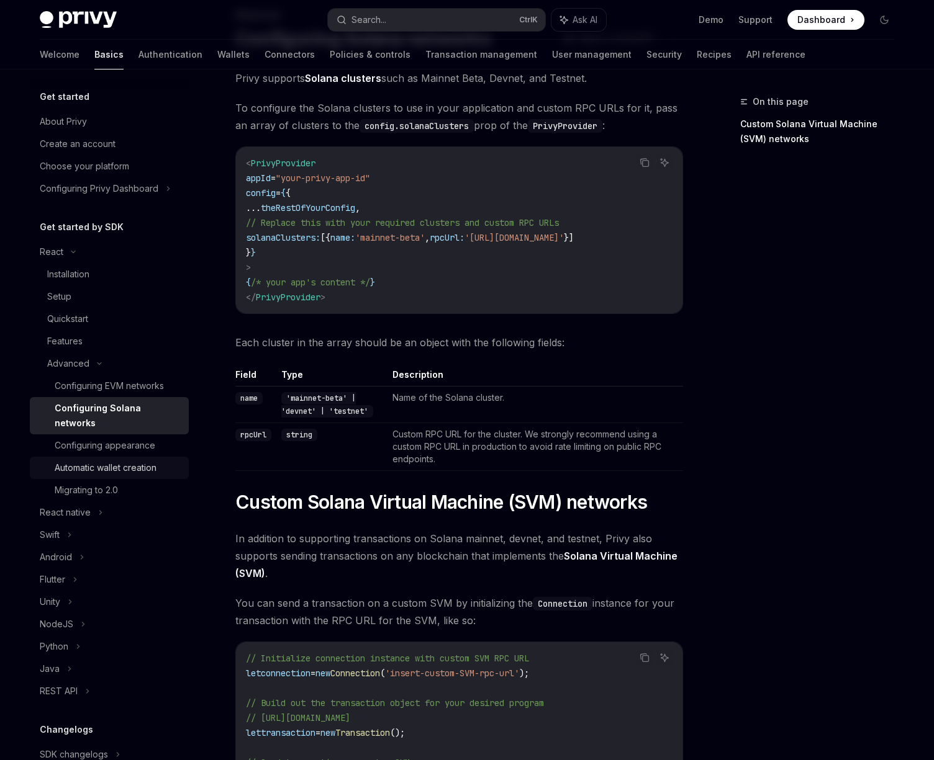
click at [137, 472] on div "Automatic wallet creation" at bounding box center [106, 468] width 102 height 15
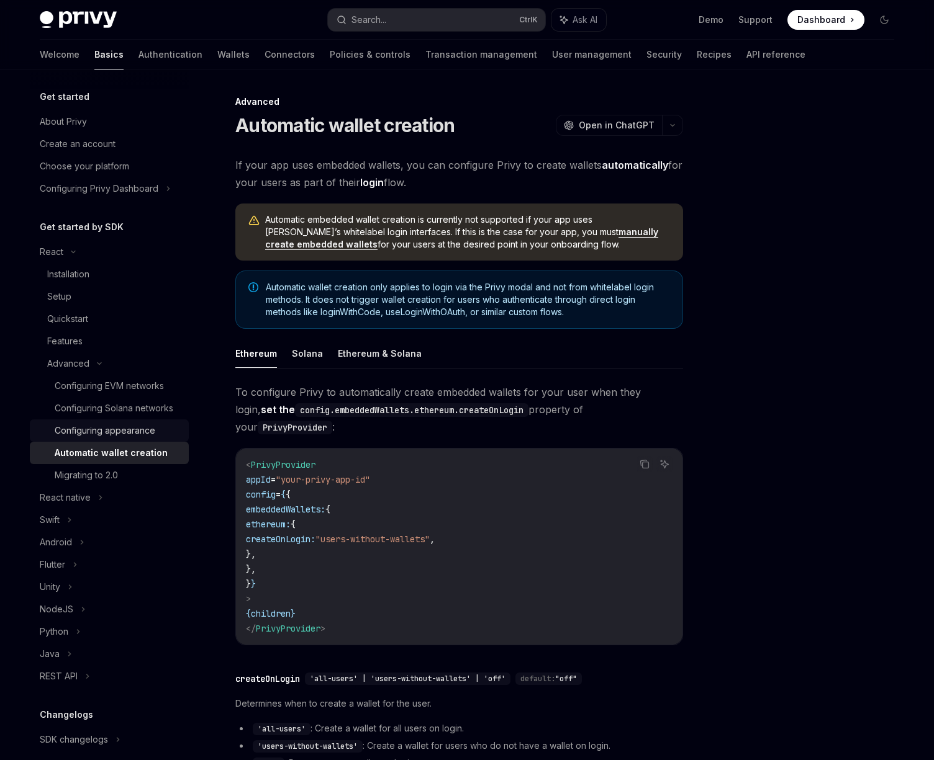
click at [144, 442] on link "Configuring appearance" at bounding box center [109, 431] width 159 height 22
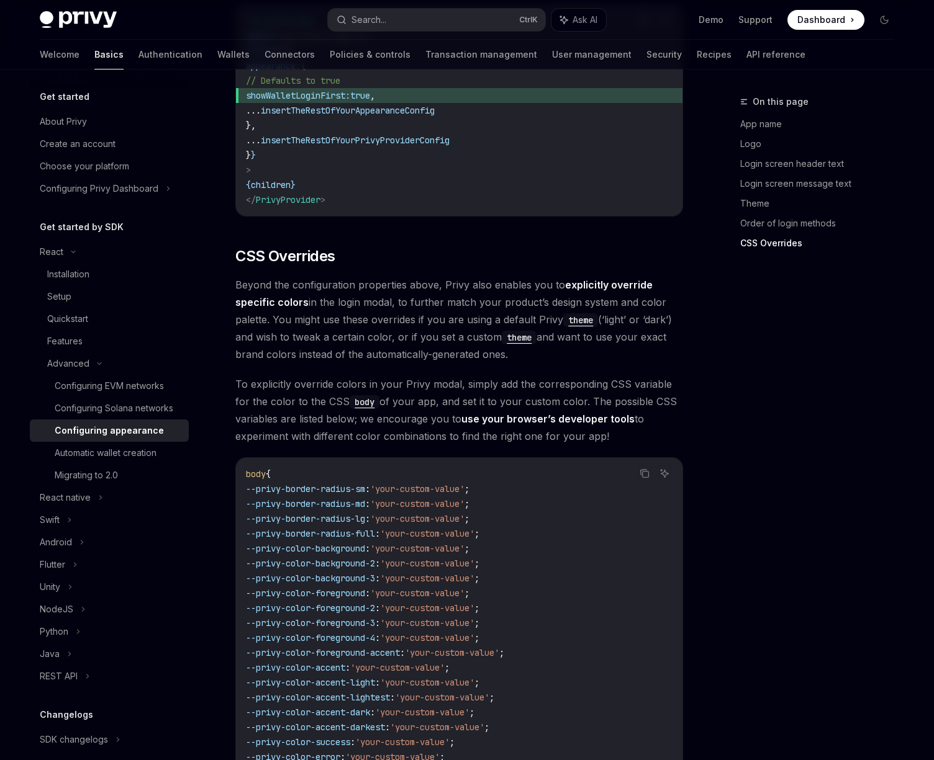
scroll to position [2943, 0]
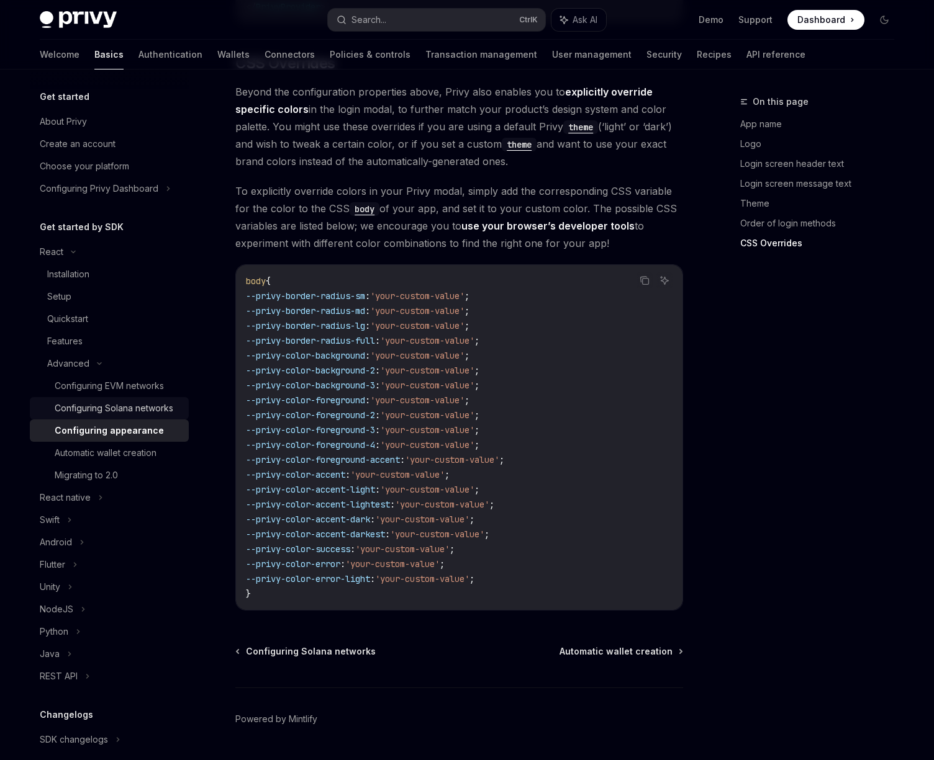
click at [147, 408] on div "Configuring Solana networks" at bounding box center [114, 408] width 119 height 15
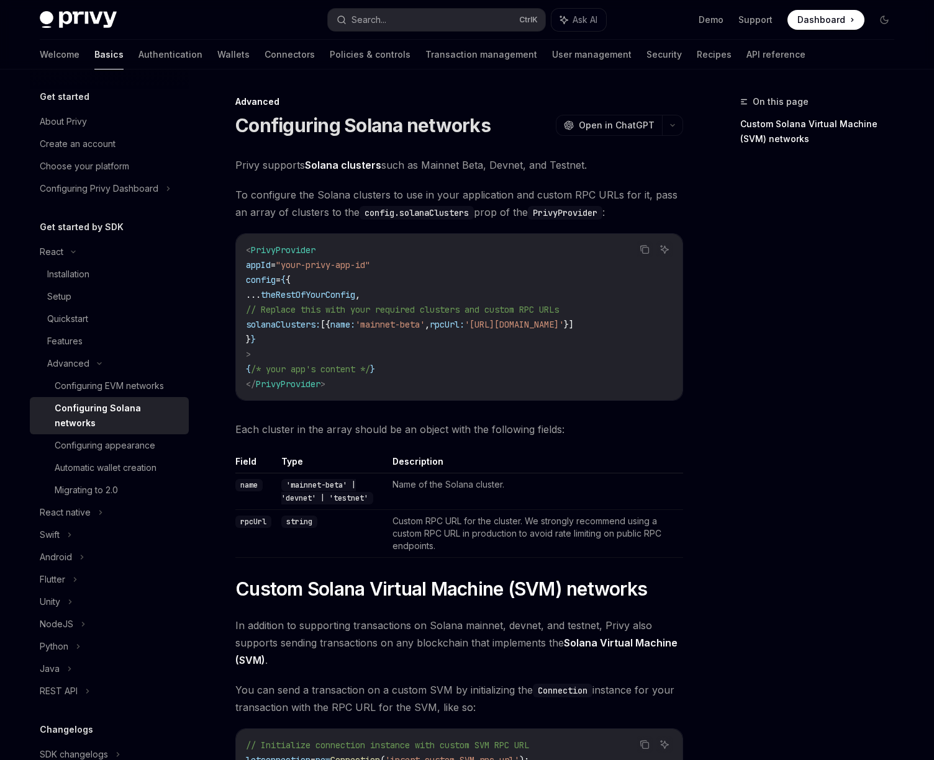
click at [280, 312] on span "// Replace this with your required clusters and custom RPC URLs" at bounding box center [402, 309] width 313 height 11
click at [462, 409] on div "Privy supports Solana clusters such as Mainnet Beta, Devnet, and Testnet. To co…" at bounding box center [459, 518] width 448 height 725
drag, startPoint x: 468, startPoint y: 406, endPoint x: 517, endPoint y: 399, distance: 49.5
click at [517, 399] on div "Privy supports Solana clusters such as Mainnet Beta, Devnet, and Testnet. To co…" at bounding box center [459, 518] width 448 height 725
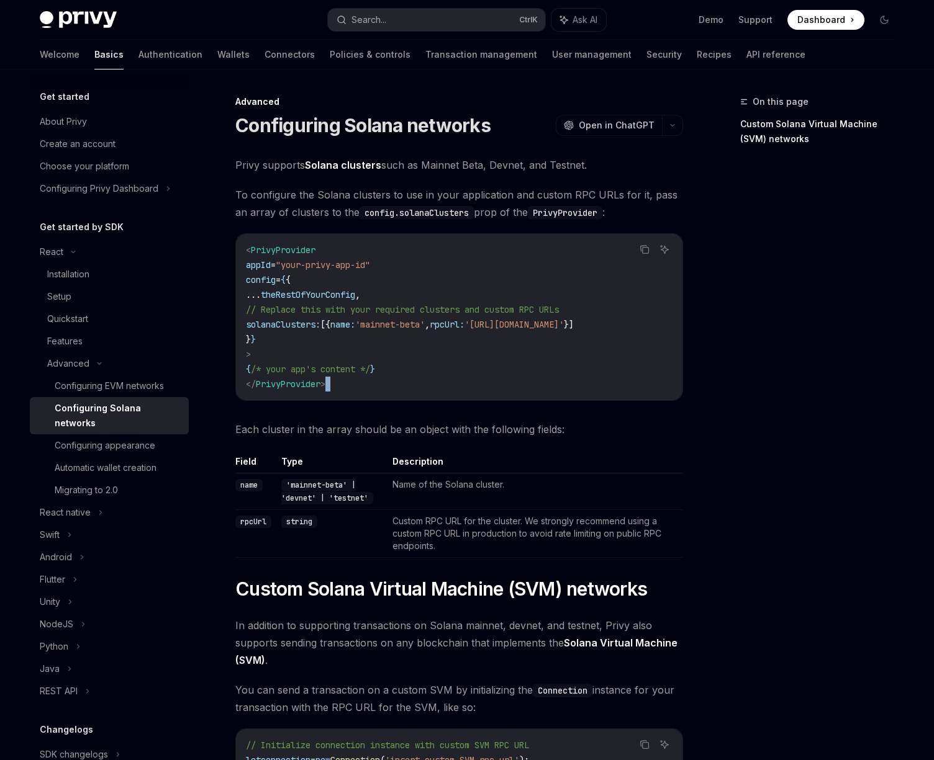
scroll to position [0, 68]
drag, startPoint x: 548, startPoint y: 319, endPoint x: 679, endPoint y: 328, distance: 130.7
click at [672, 328] on code "< PrivyProvider appId = "your-privy-app-id" config = { { ... theRestOfYourConfi…" at bounding box center [459, 317] width 426 height 149
drag, startPoint x: 474, startPoint y: 405, endPoint x: 332, endPoint y: 404, distance: 141.5
click at [332, 401] on div "Copy Ask AI < PrivyProvider appId = "your-privy-app-id" config = { { ... theRes…" at bounding box center [459, 317] width 448 height 168
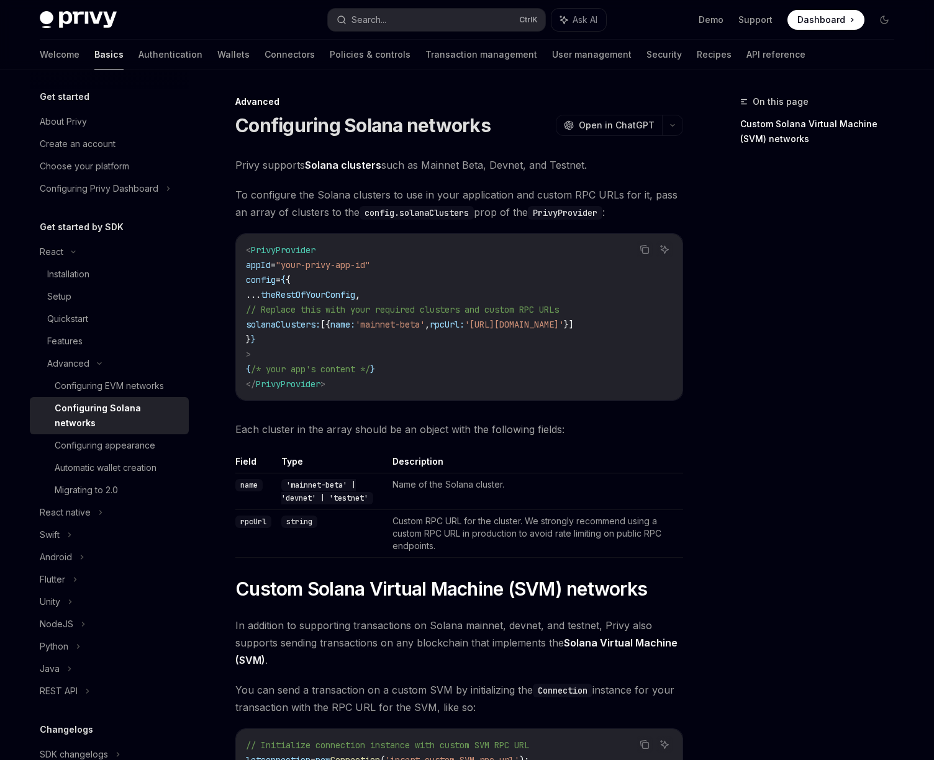
scroll to position [0, 0]
click at [133, 392] on div "Configuring EVM networks" at bounding box center [109, 386] width 109 height 15
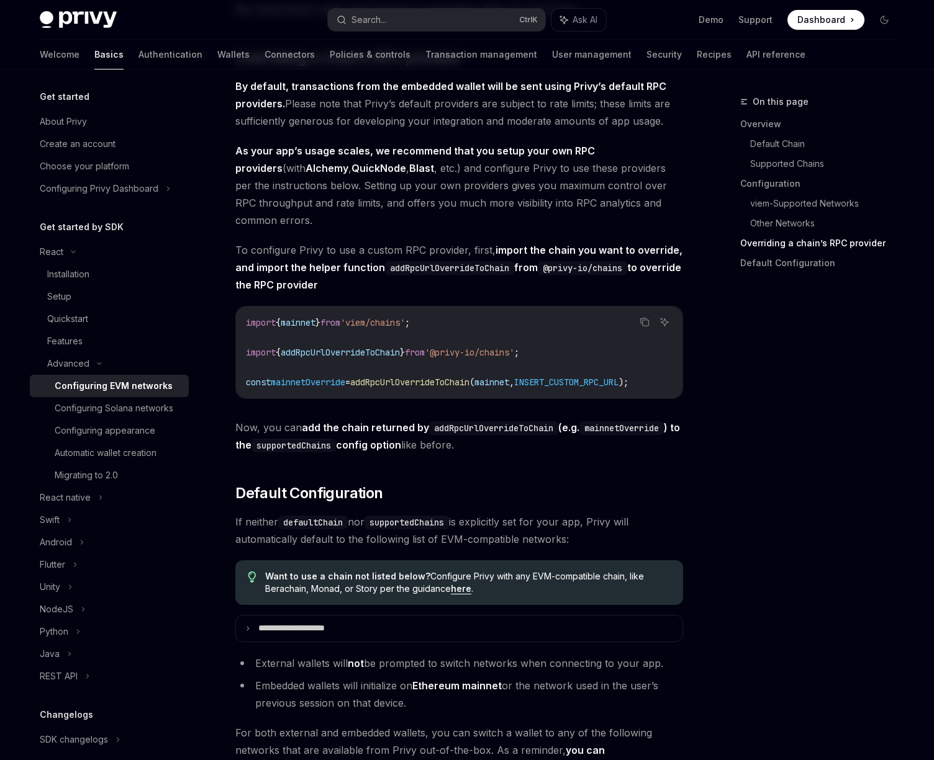
scroll to position [2980, 0]
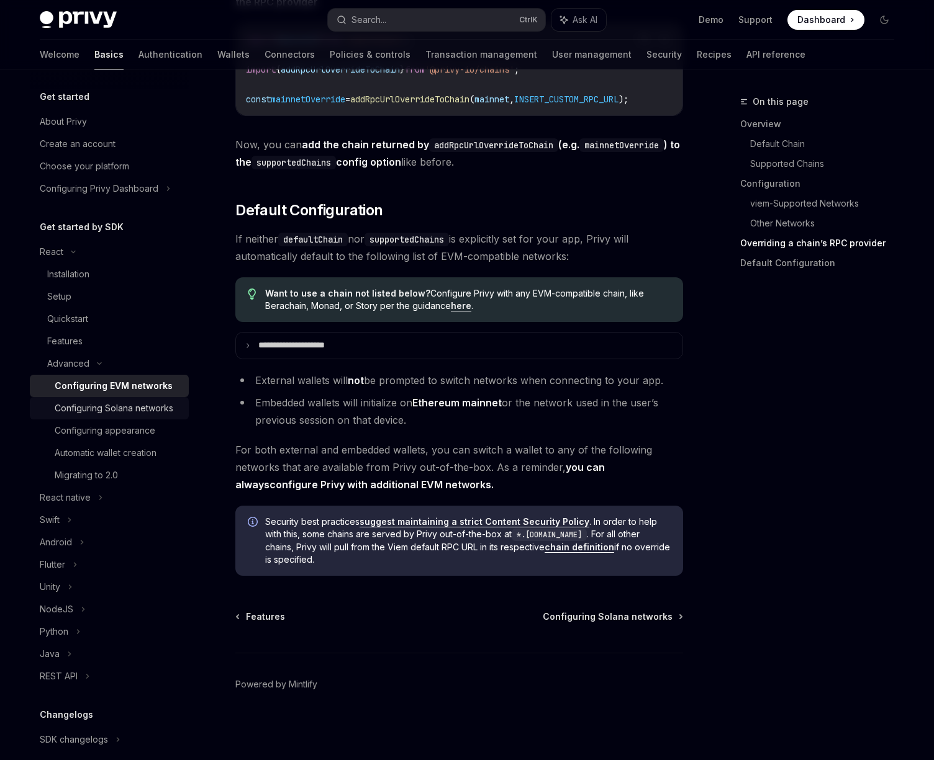
click at [142, 416] on div "Configuring Solana networks" at bounding box center [114, 408] width 119 height 15
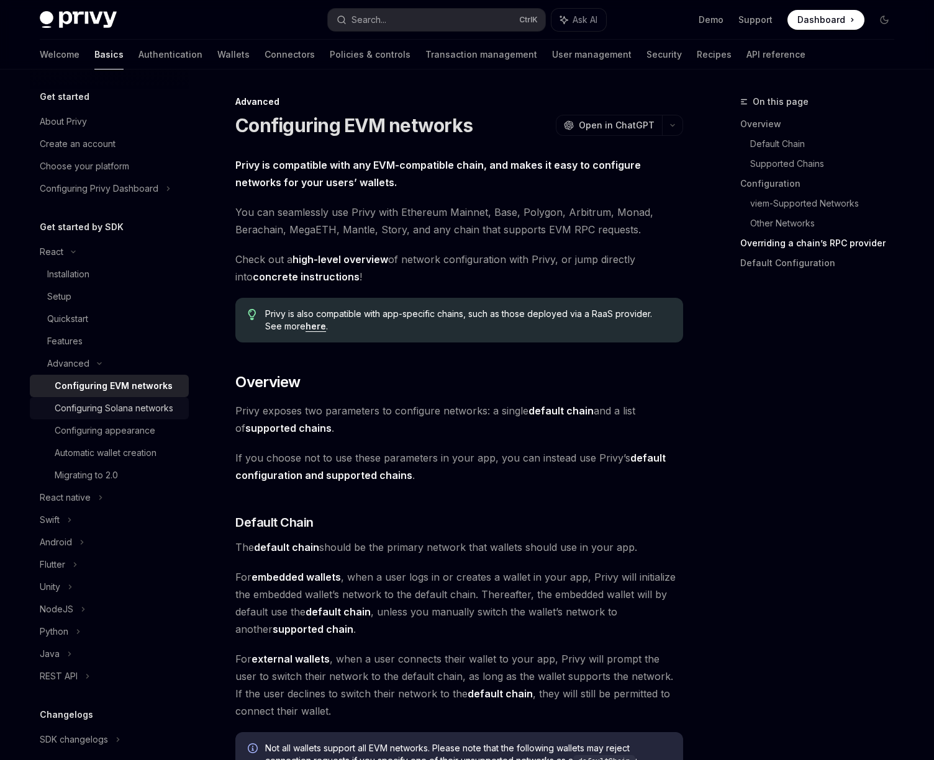
type textarea "*"
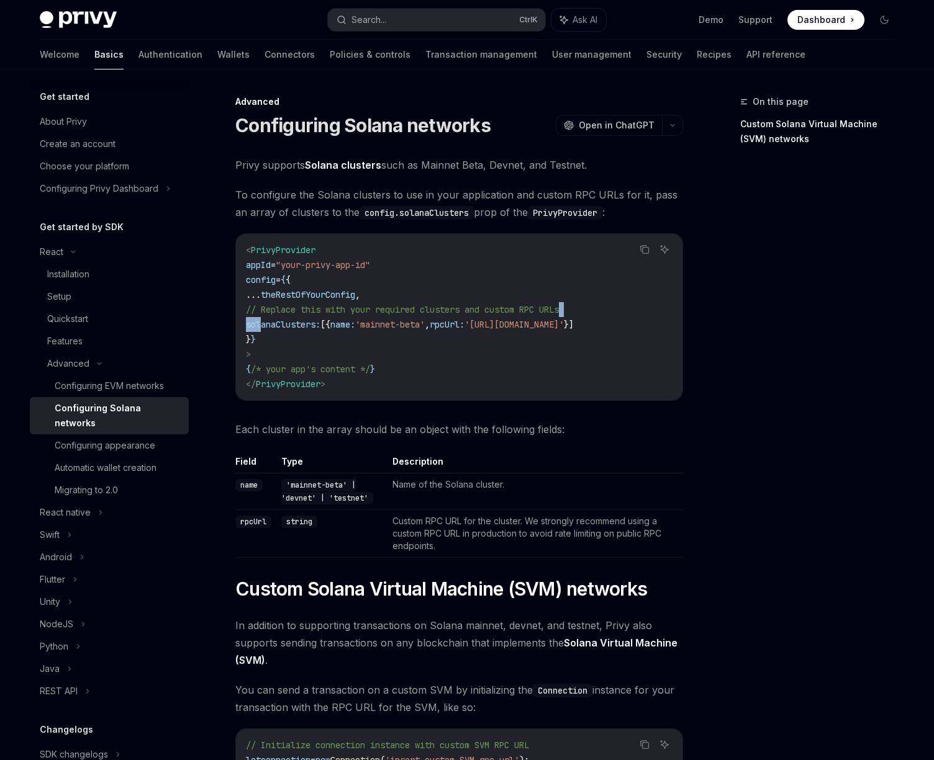
scroll to position [0, 68]
drag, startPoint x: 261, startPoint y: 322, endPoint x: 677, endPoint y: 326, distance: 416.6
click at [672, 326] on code "< PrivyProvider appId = "your-privy-app-id" config = { { ... theRestOfYourConfi…" at bounding box center [459, 317] width 426 height 149
copy span "solanaClusters: [{ name: 'mainnet-beta' , rpcUrl: '[URL][DOMAIN_NAME]' }]"
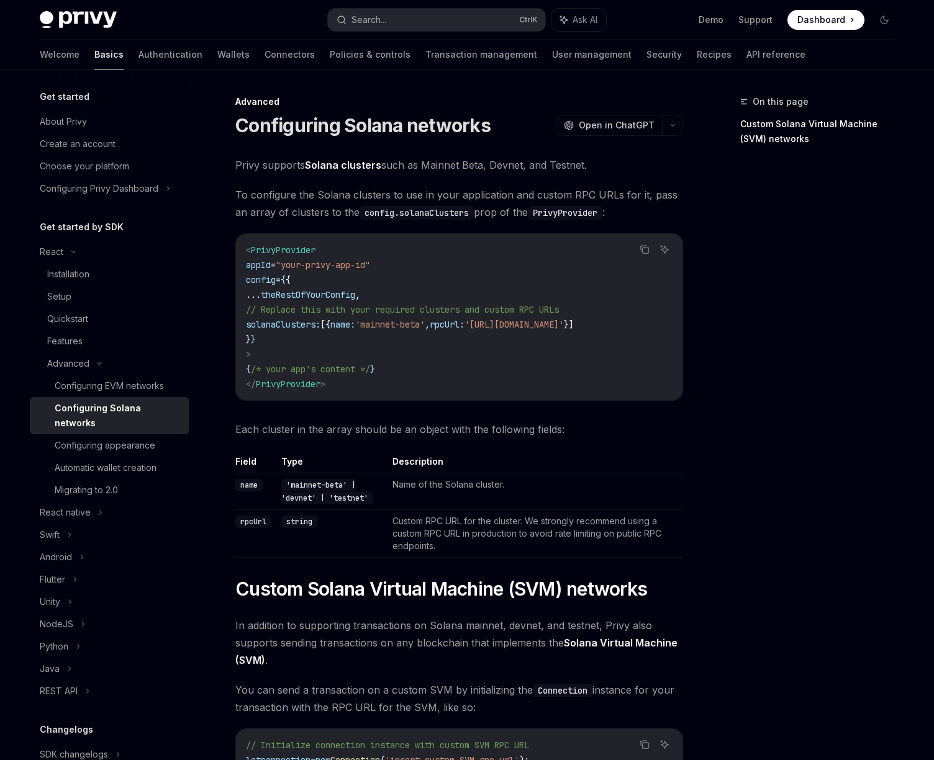
click at [395, 540] on td "Custom RPC URL for the cluster. We strongly recommend using a custom RPC URL in…" at bounding box center [534, 534] width 295 height 48
click at [403, 520] on td "Custom RPC URL for the cluster. We strongly recommend using a custom RPC URL in…" at bounding box center [534, 534] width 295 height 48
